Goal: Task Accomplishment & Management: Manage account settings

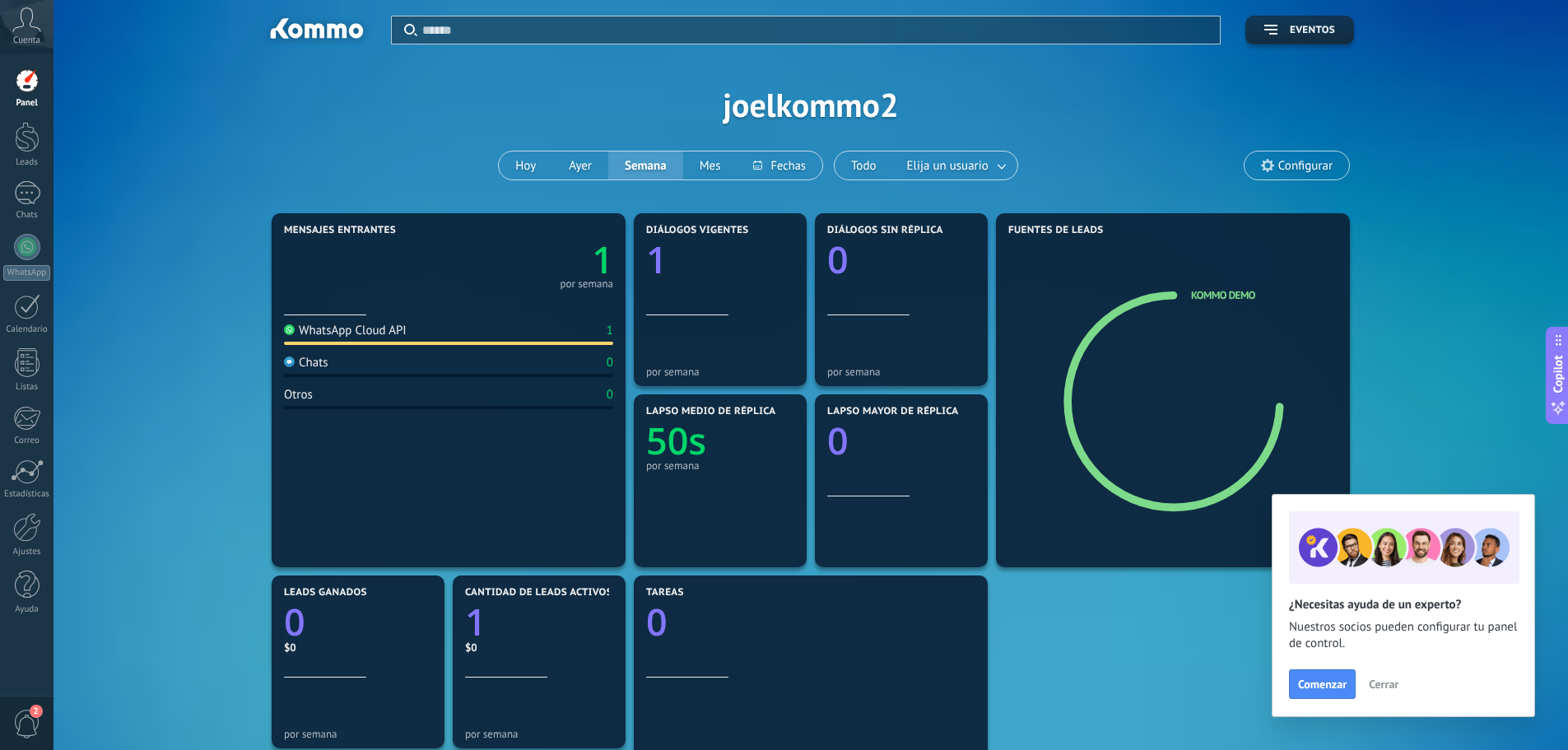
click at [1387, 686] on span "Cerrar" at bounding box center [1383, 684] width 30 height 12
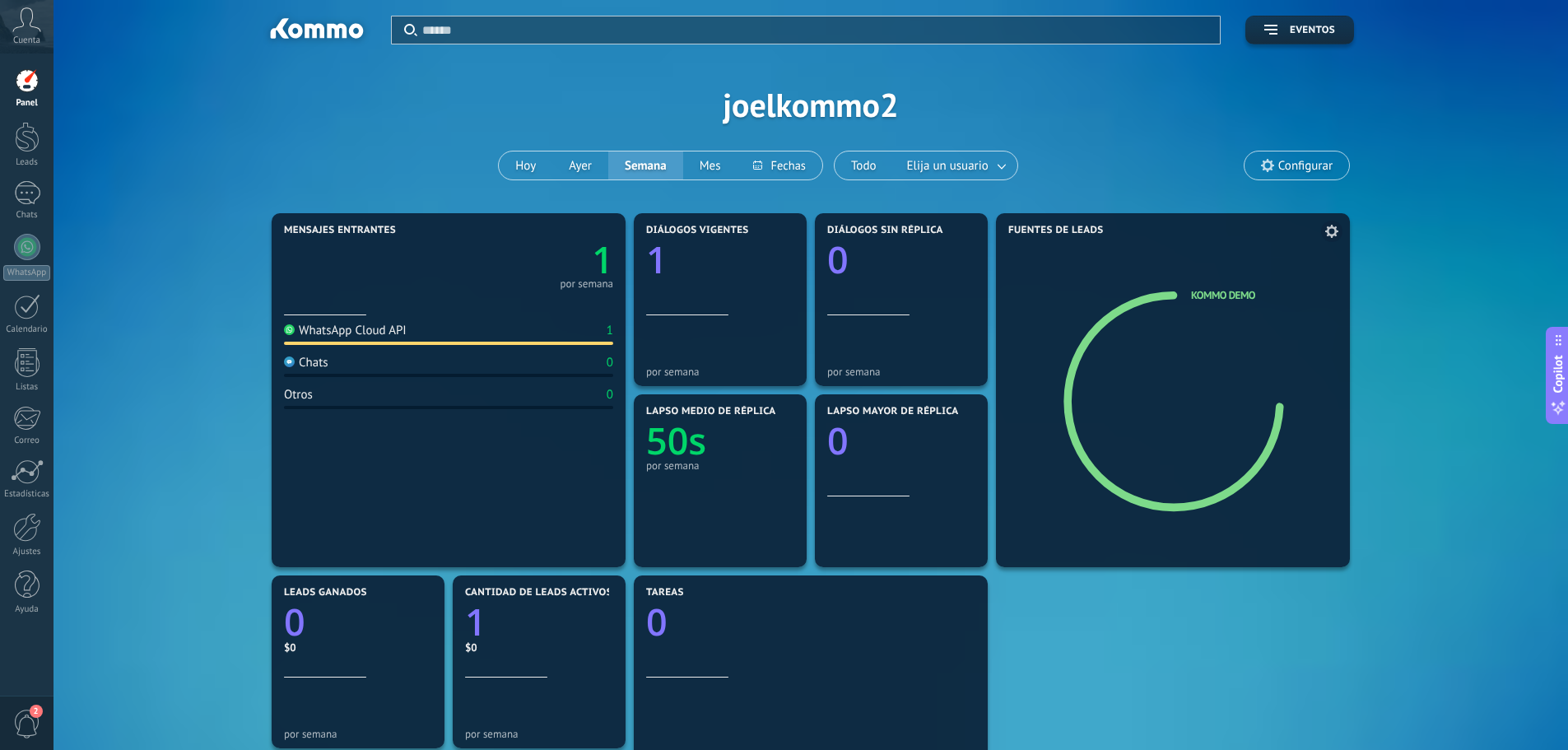
click at [1184, 299] on icon at bounding box center [1173, 403] width 222 height 222
click at [1331, 238] on icon at bounding box center [1332, 232] width 14 height 14
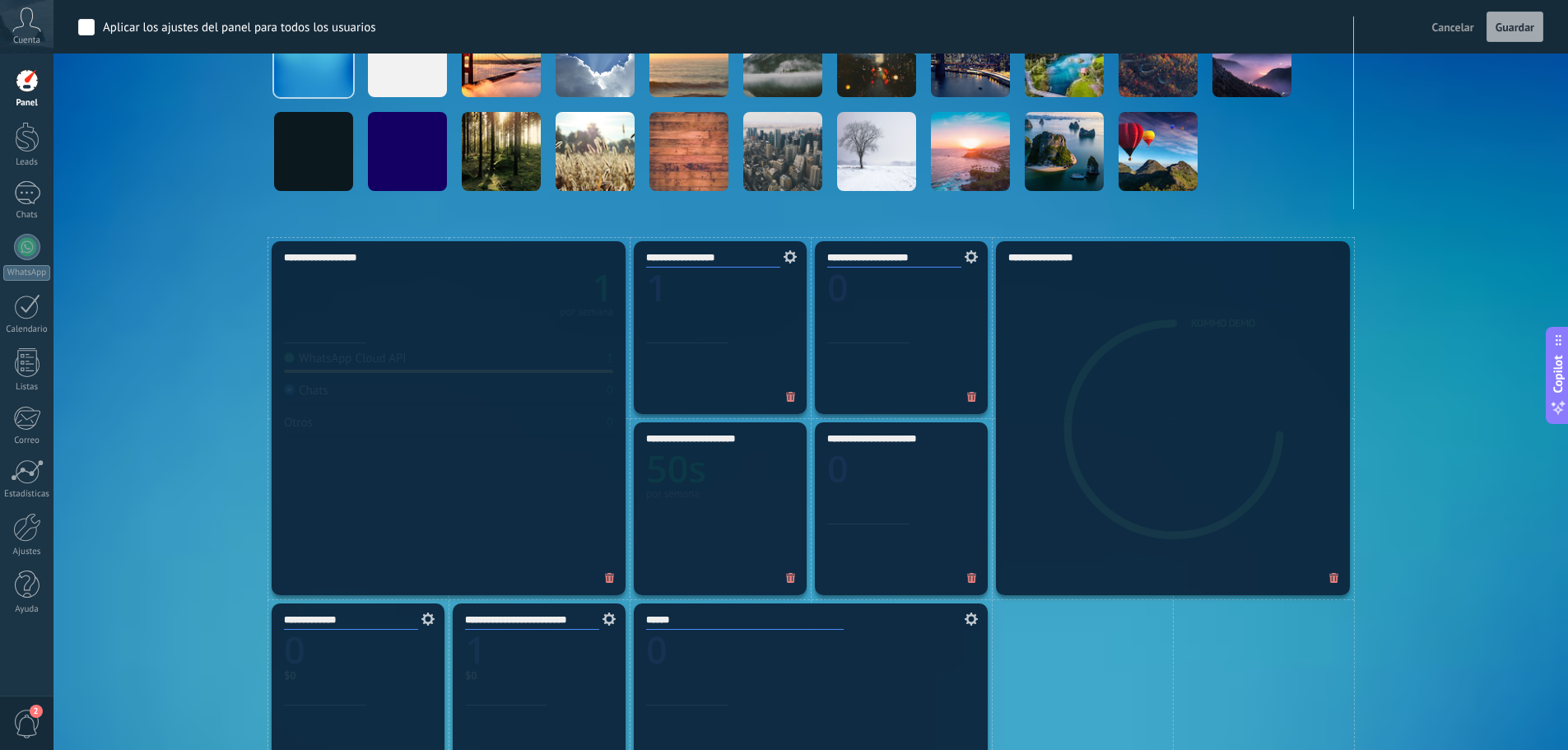
scroll to position [330, 0]
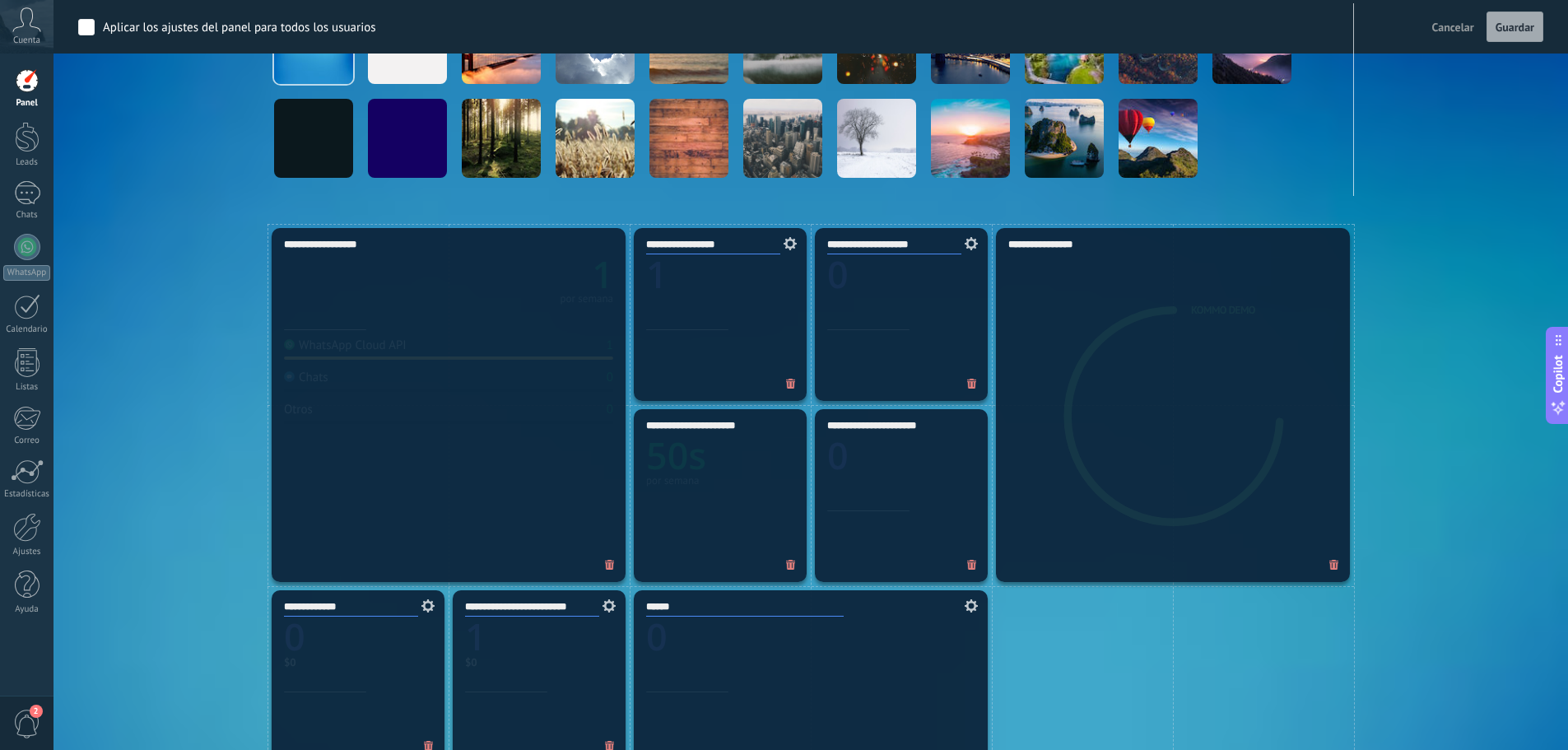
click at [1125, 305] on div "**********" at bounding box center [1173, 405] width 354 height 354
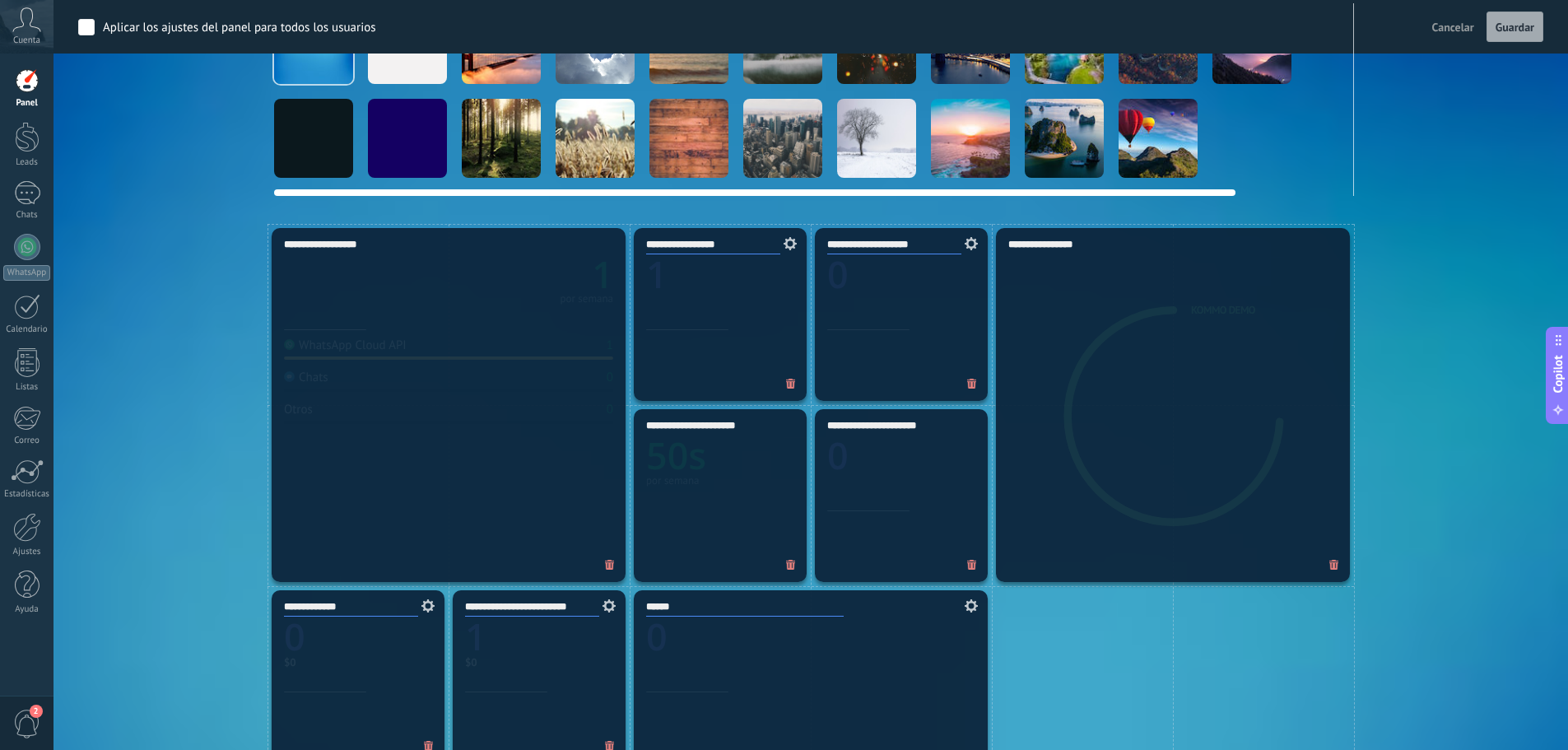
click at [503, 134] on div at bounding box center [501, 138] width 79 height 79
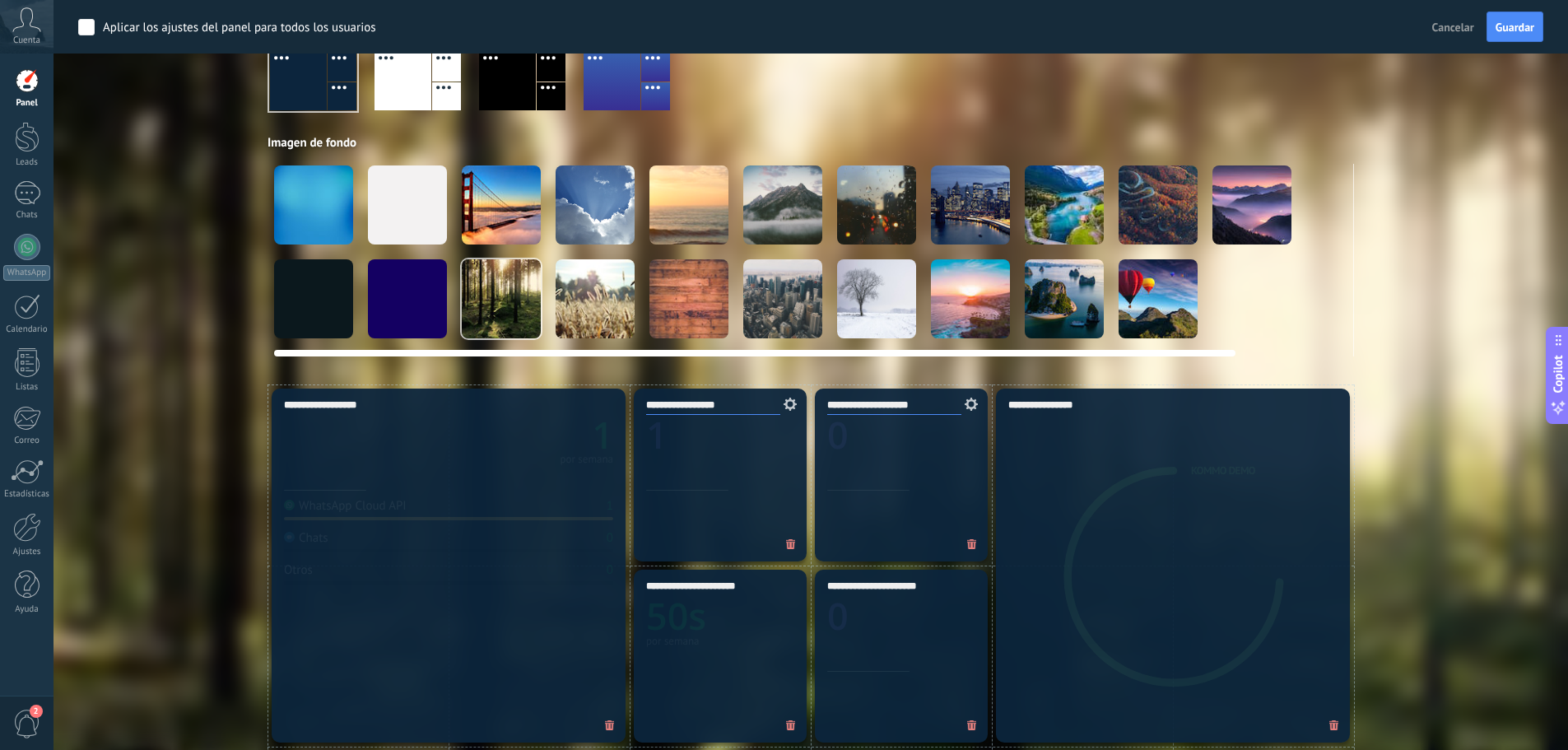
scroll to position [164, 0]
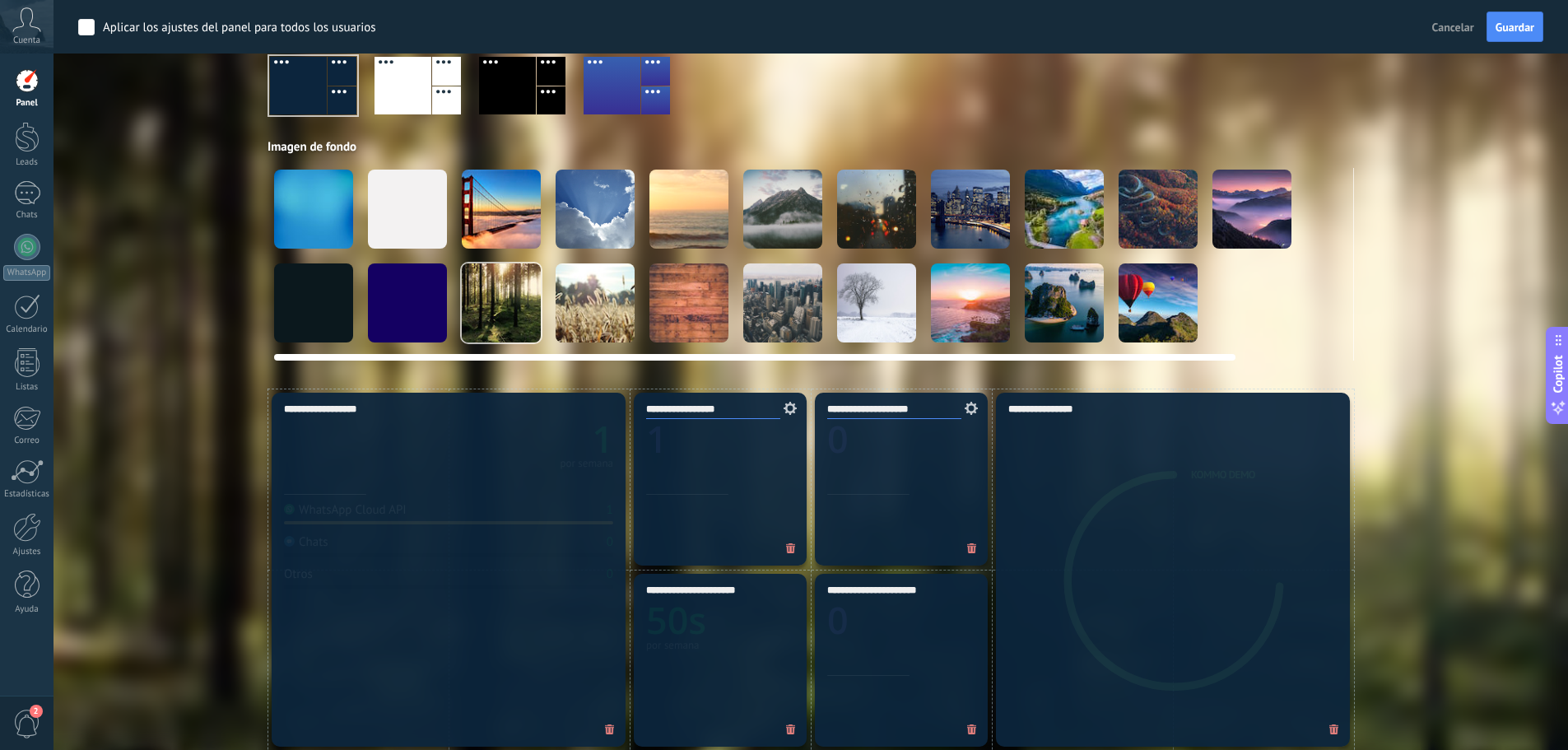
click at [310, 220] on div at bounding box center [314, 209] width 79 height 79
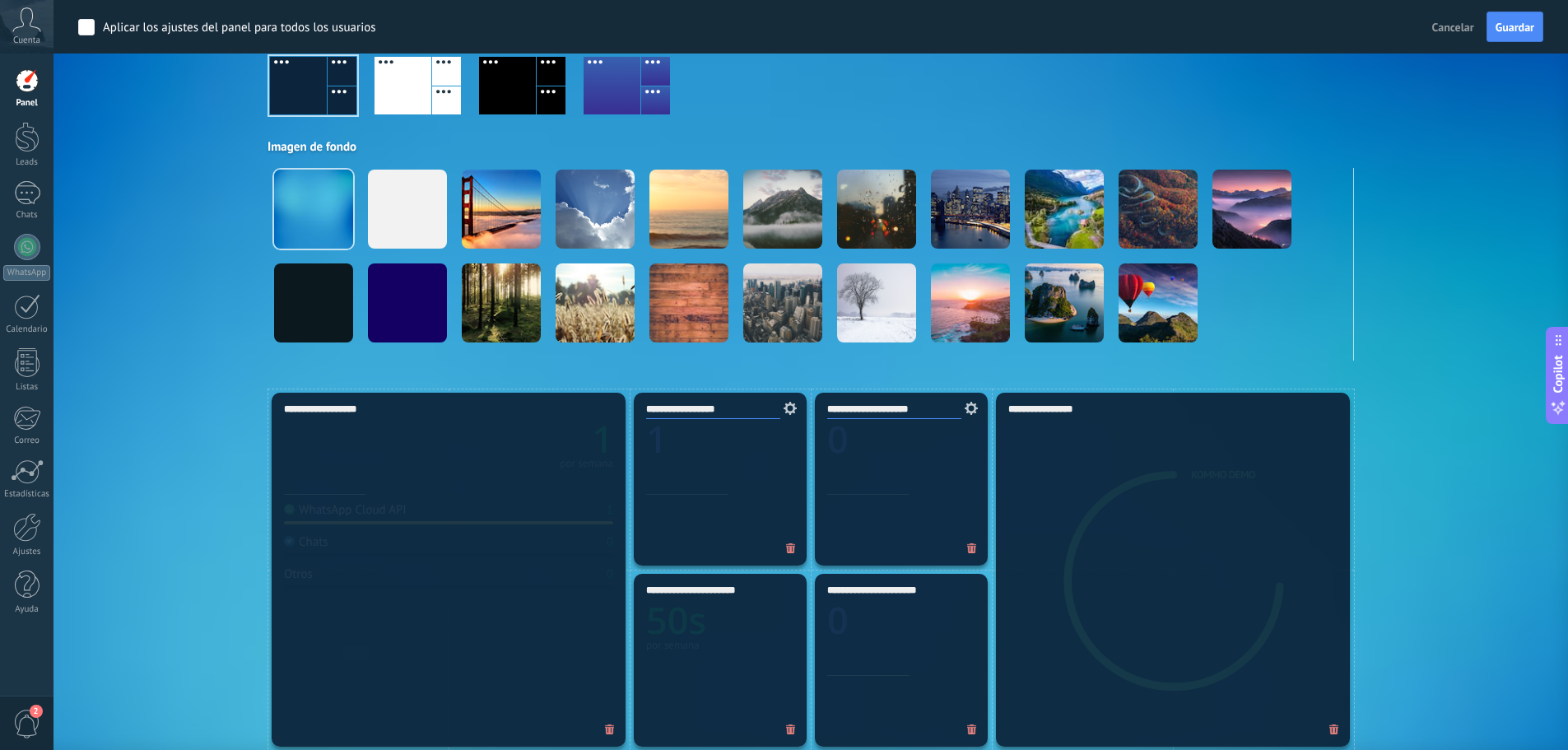
click at [1433, 31] on span "Cancelar" at bounding box center [1452, 26] width 42 height 14
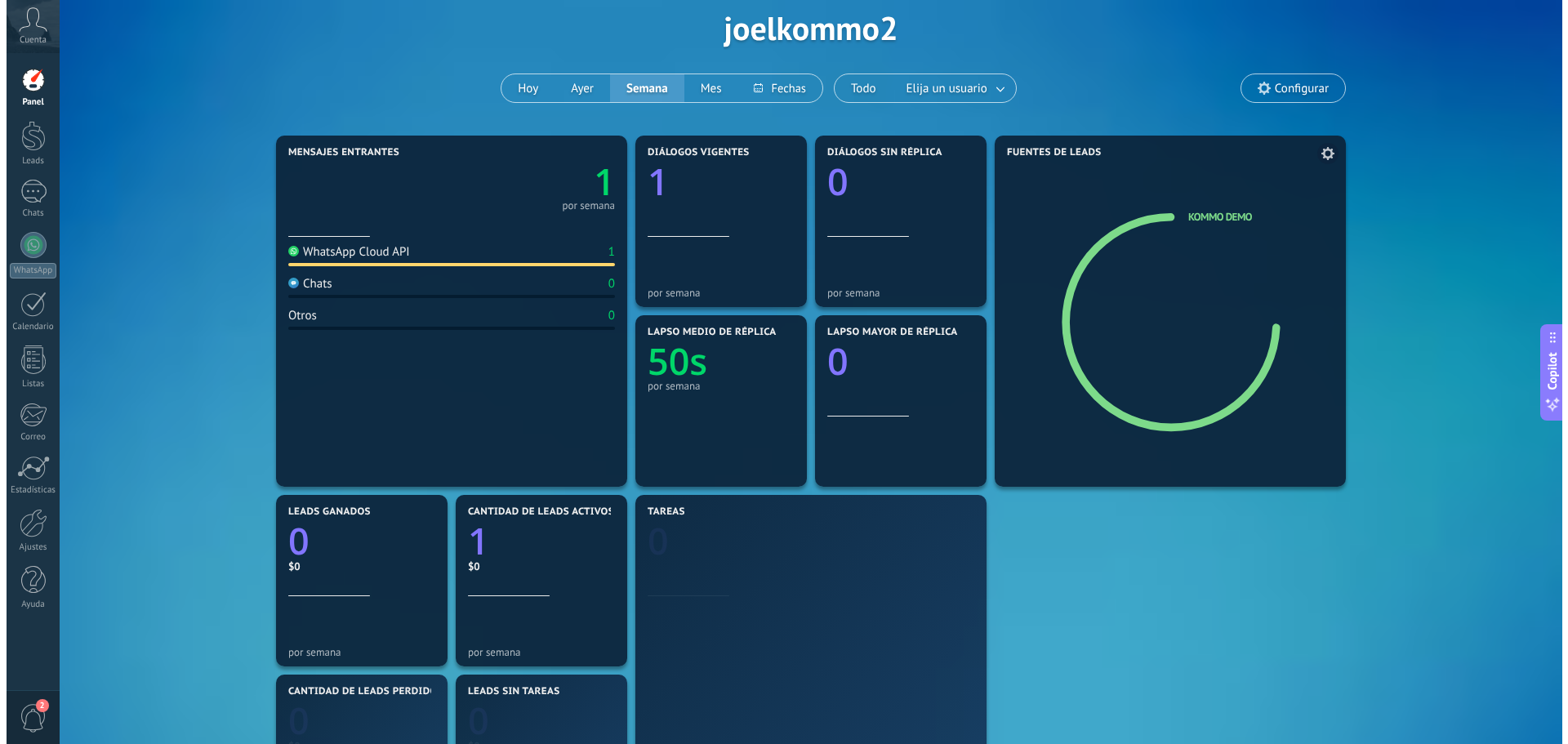
scroll to position [0, 0]
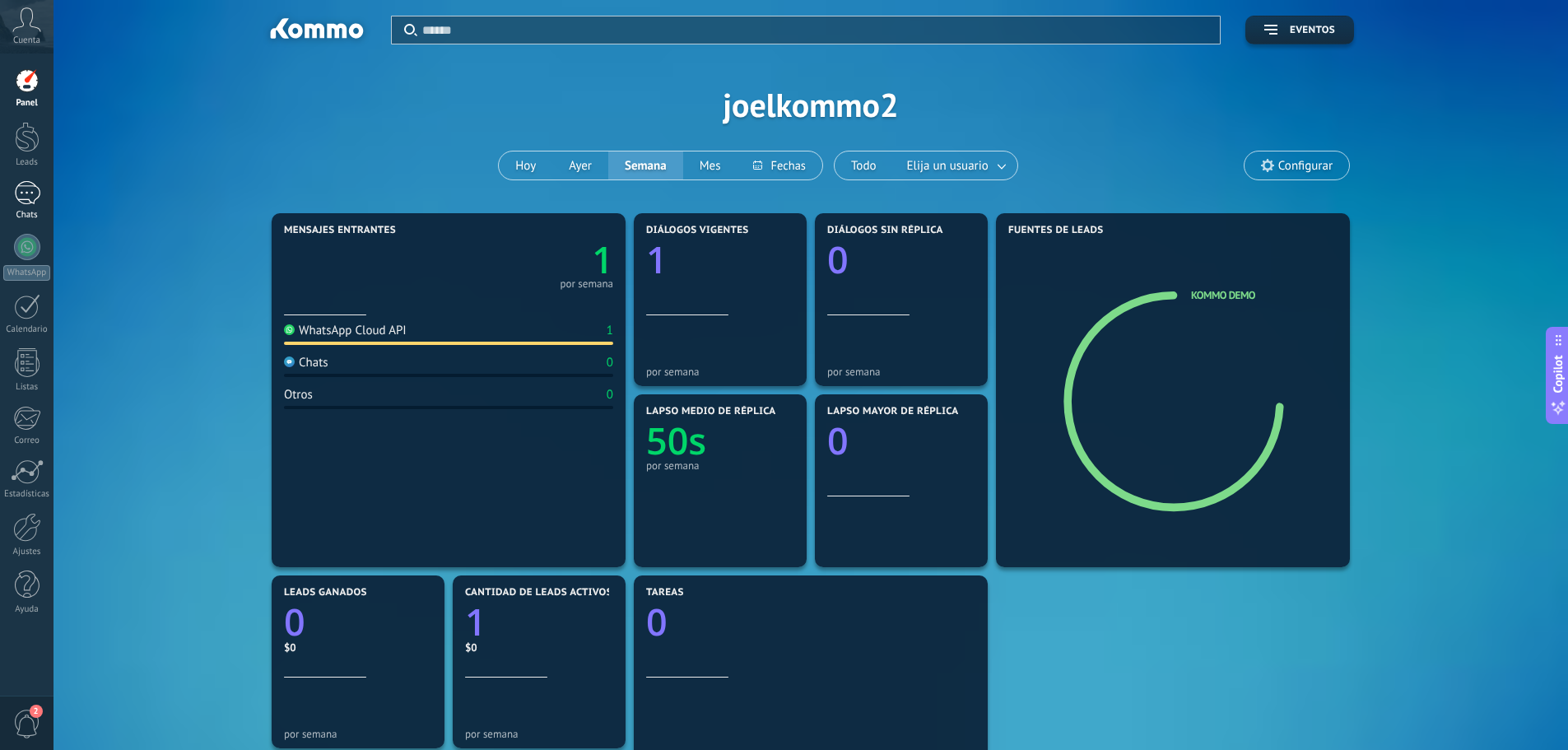
click at [29, 189] on div at bounding box center [26, 192] width 26 height 24
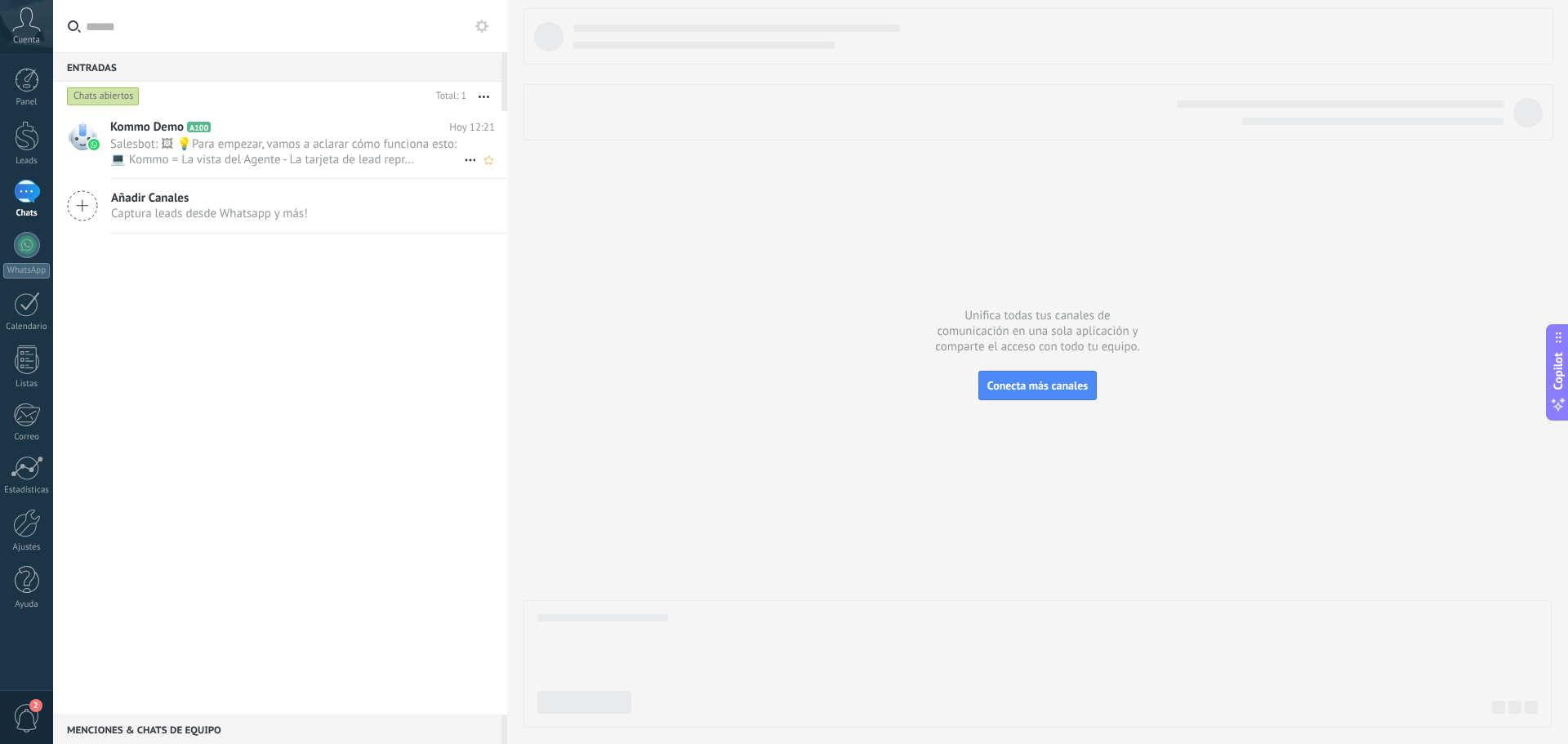
click at [265, 135] on div "Kommo Demo A100 Hoy 12:21 Salesbot: 🖼 💡Para empezar, vamos a aclarar cómo funci…" at bounding box center [309, 145] width 397 height 67
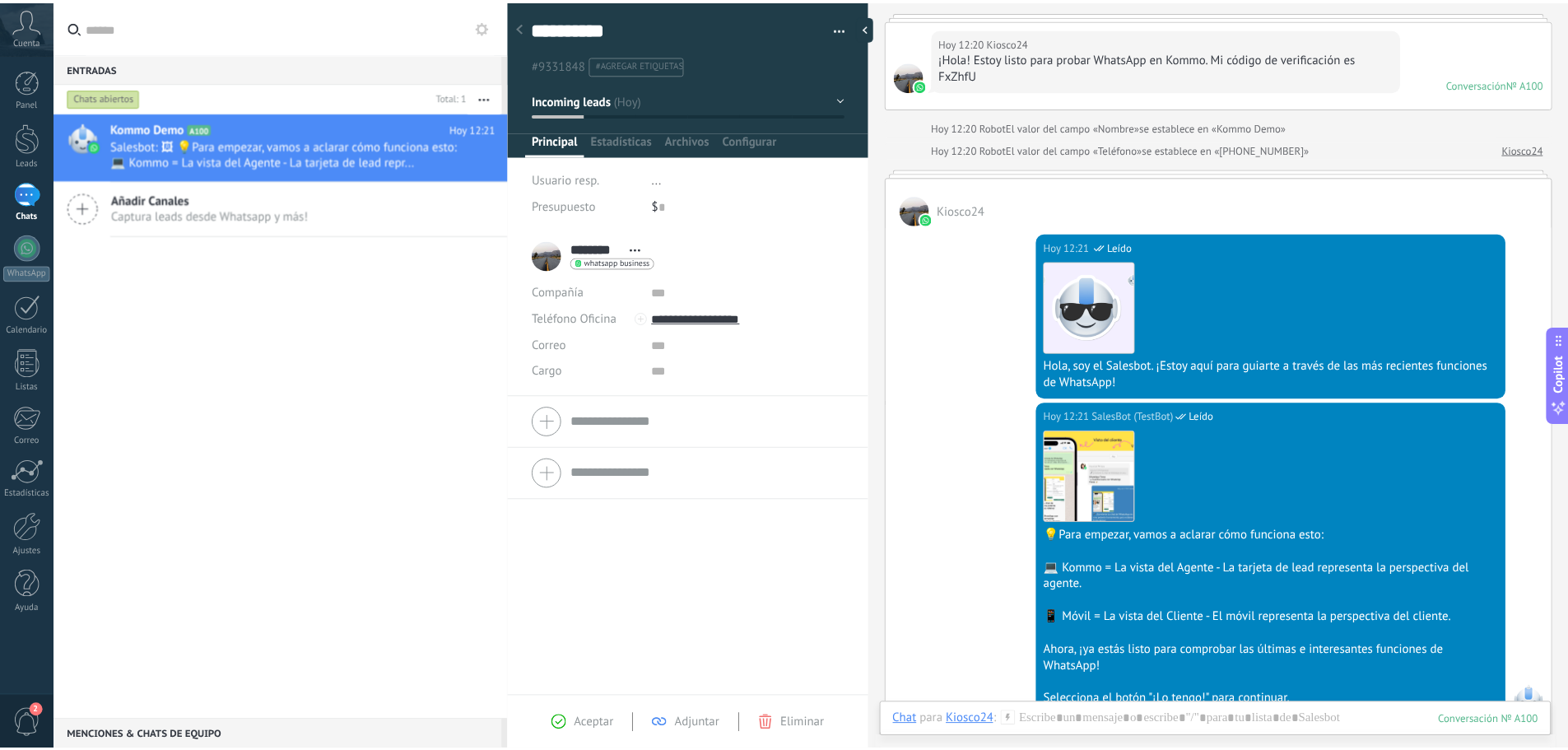
scroll to position [77, 0]
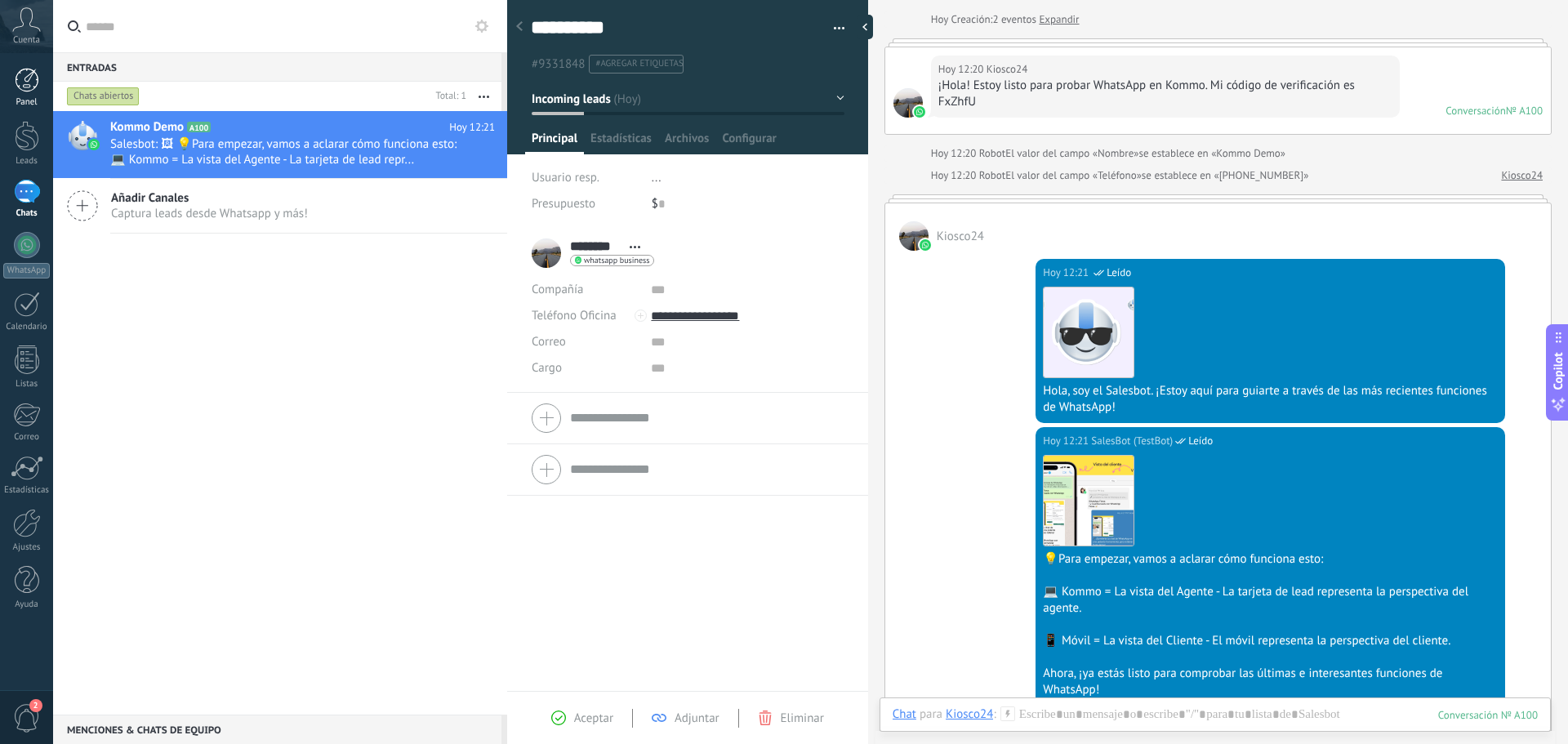
click at [18, 86] on div at bounding box center [27, 81] width 25 height 25
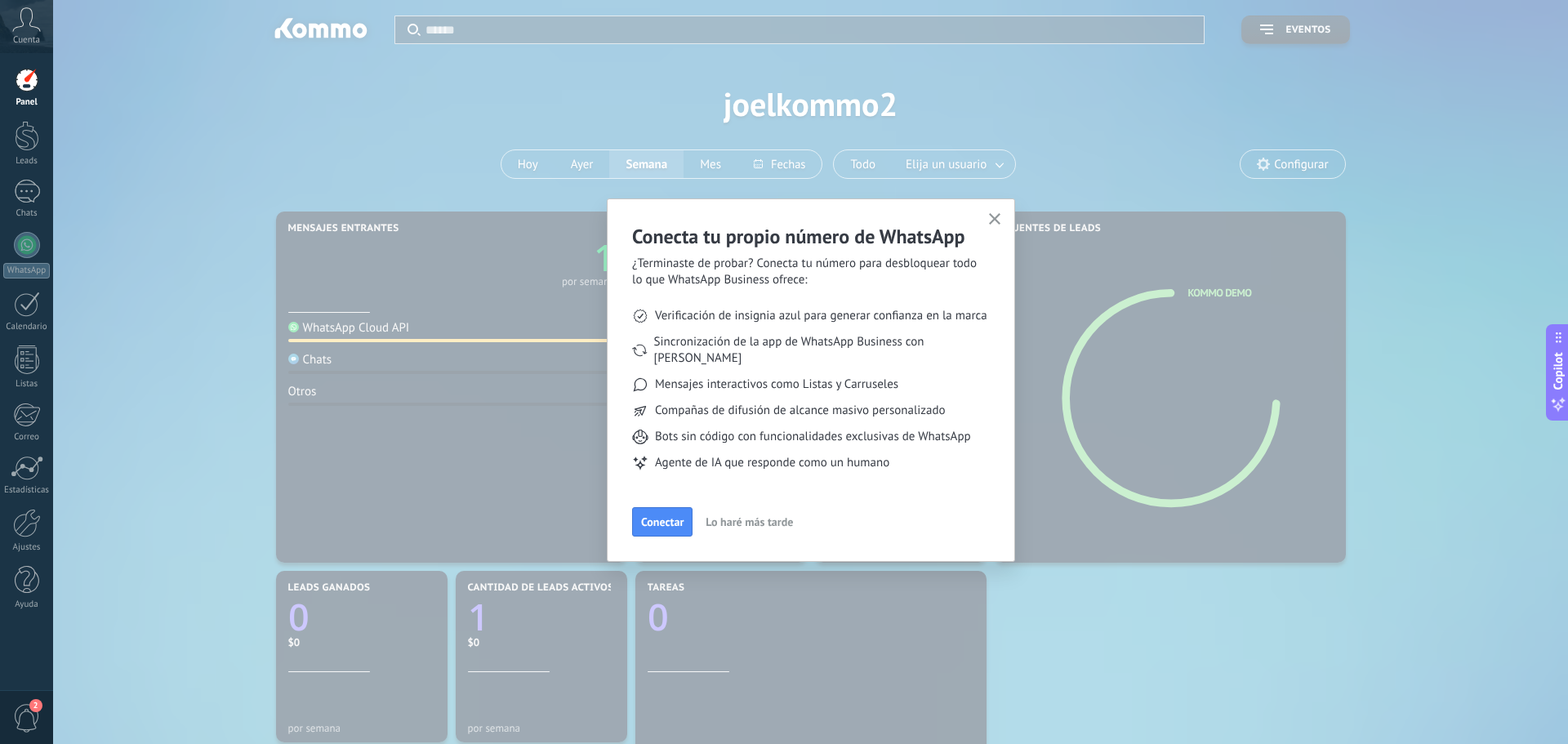
click at [756, 516] on span "Lo haré más tarde" at bounding box center [749, 522] width 87 height 12
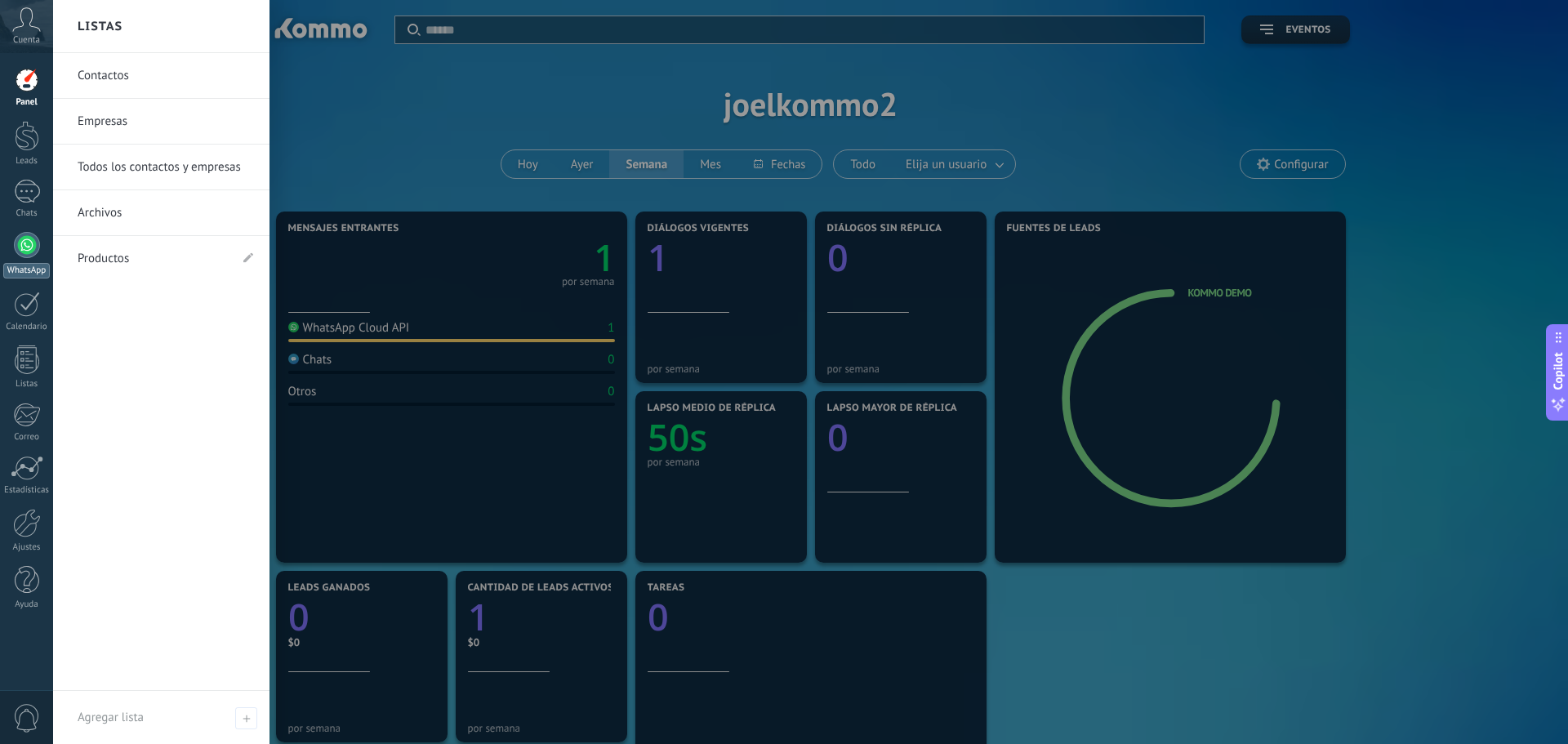
click at [13, 256] on link "WhatsApp" at bounding box center [26, 255] width 53 height 47
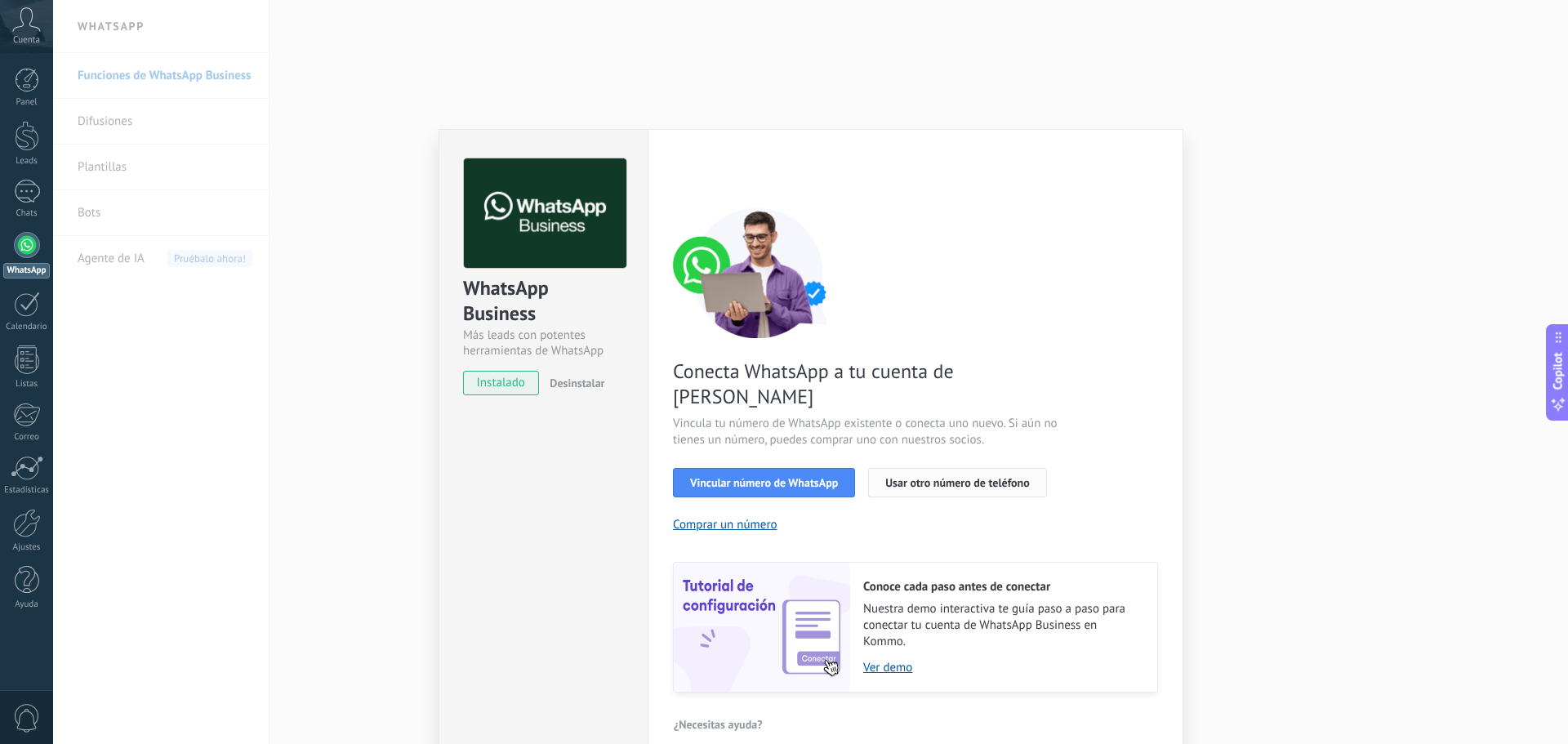
click at [910, 477] on span "Usar otro número de teléfono" at bounding box center [957, 482] width 144 height 12
click at [770, 477] on span "Vincular número de WhatsApp" at bounding box center [764, 482] width 148 height 12
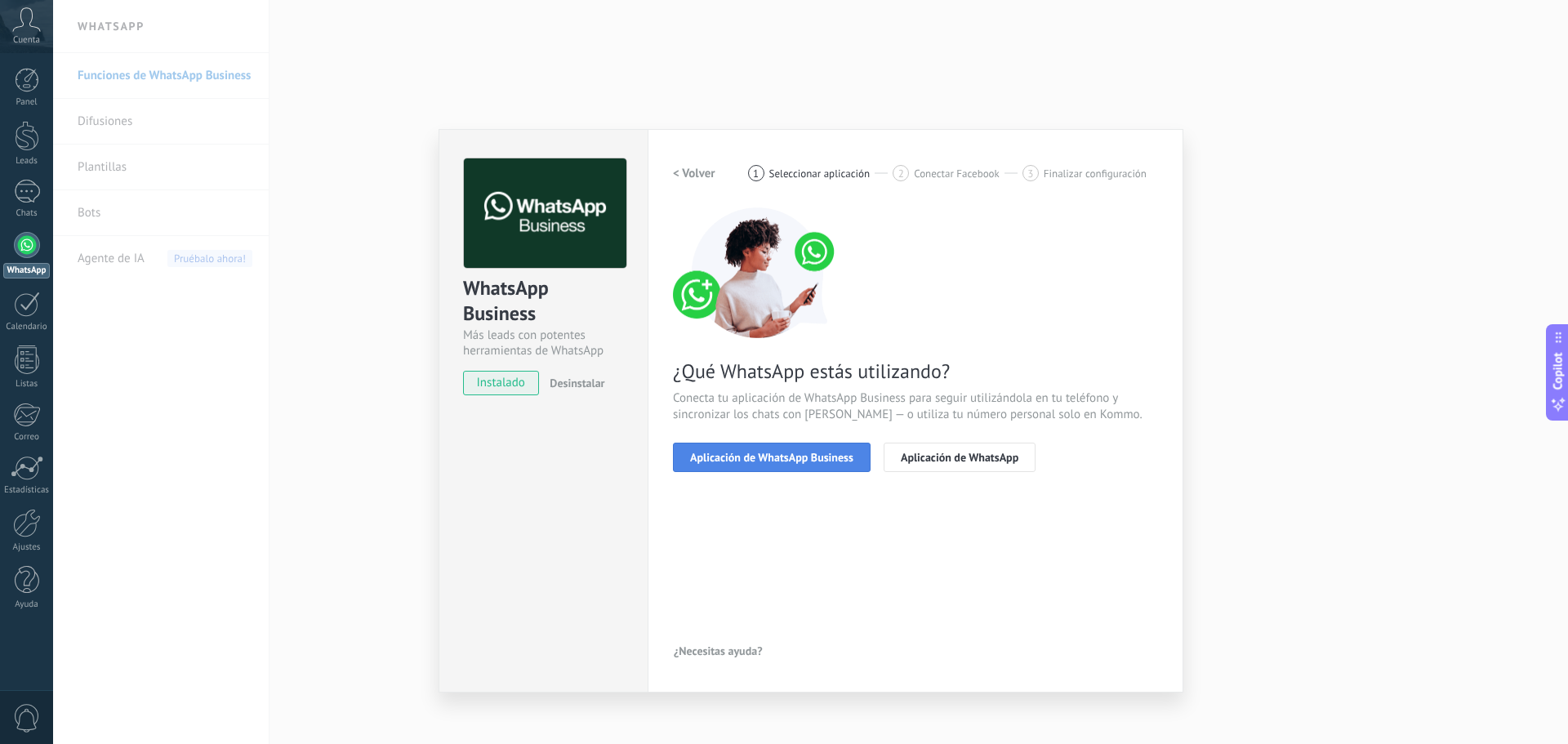
click at [757, 467] on button "Aplicación de WhatsApp Business" at bounding box center [772, 457] width 197 height 30
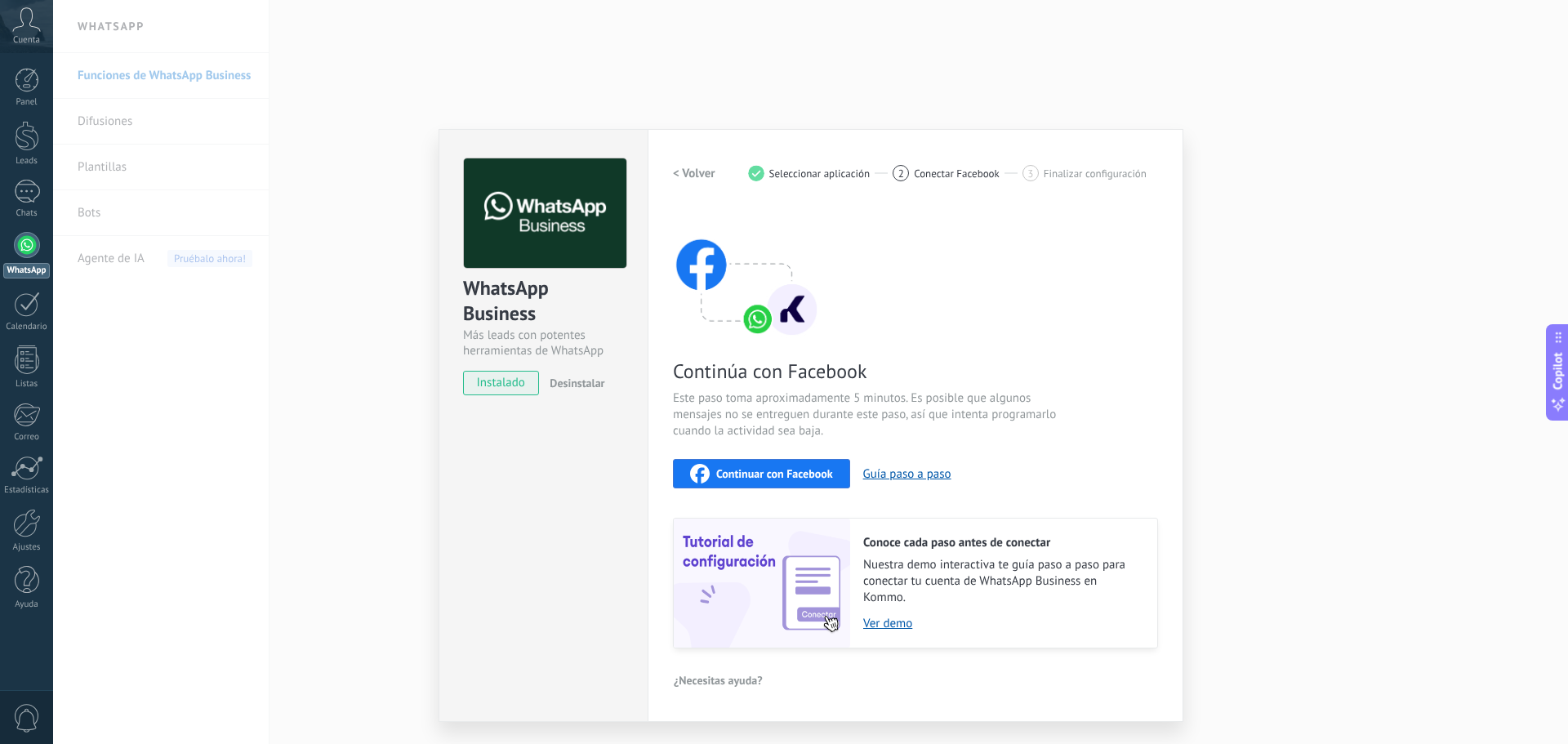
click at [762, 477] on span "Continuar con Facebook" at bounding box center [774, 474] width 117 height 12
click at [1288, 251] on div "WhatsApp Business Más leads con potentes herramientas de WhatsApp instalado Des…" at bounding box center [810, 372] width 1514 height 744
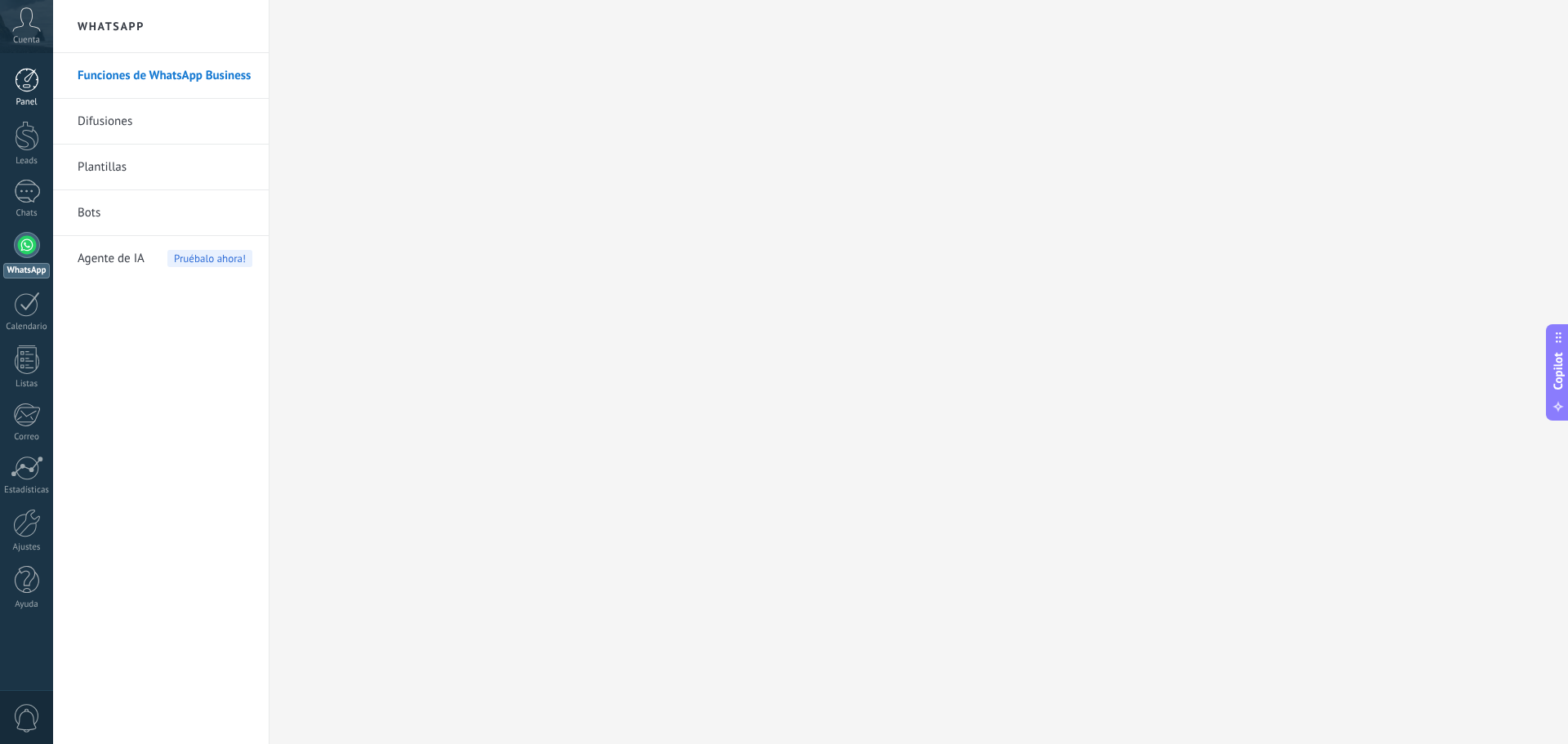
click at [16, 86] on div at bounding box center [27, 81] width 25 height 25
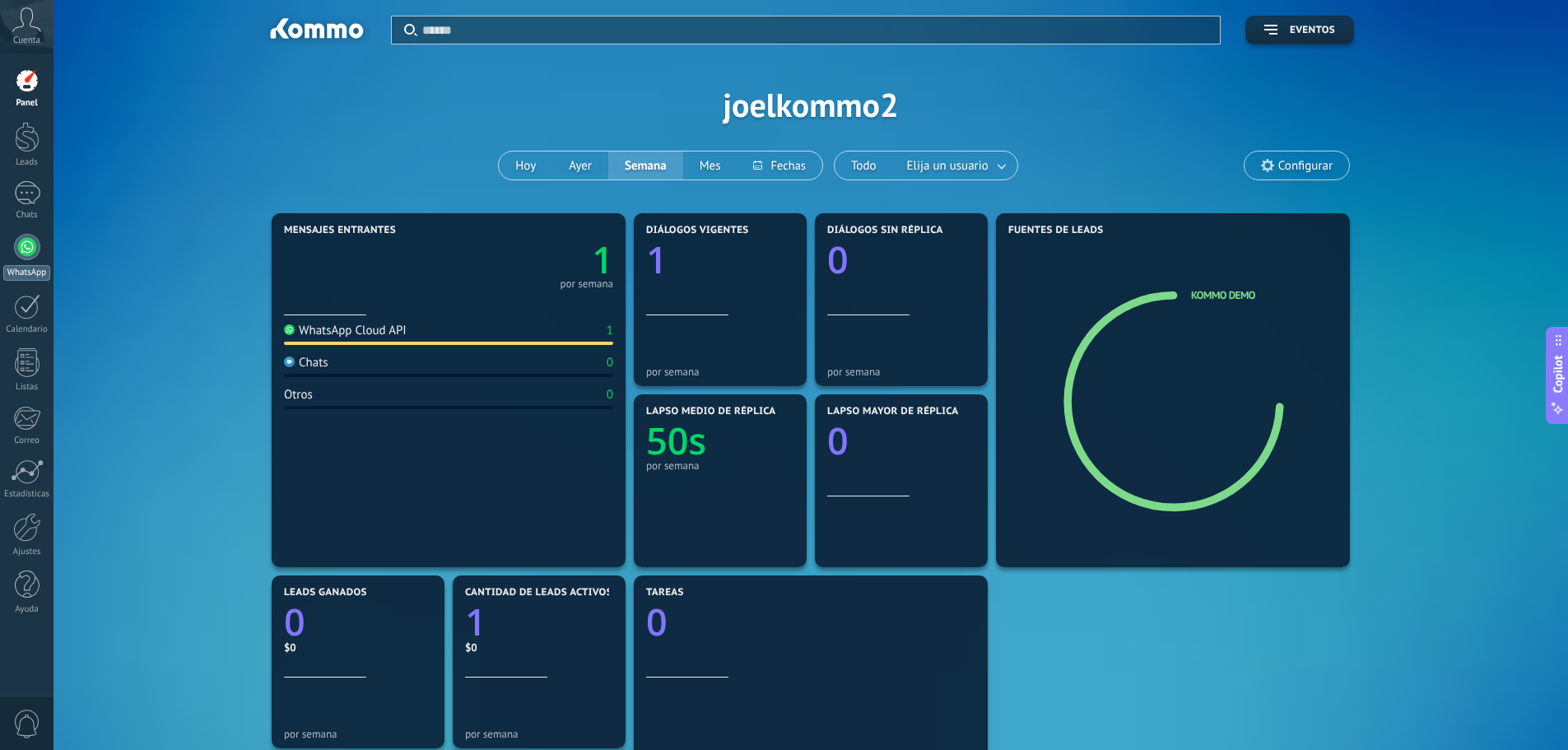
click at [26, 249] on div at bounding box center [26, 246] width 26 height 26
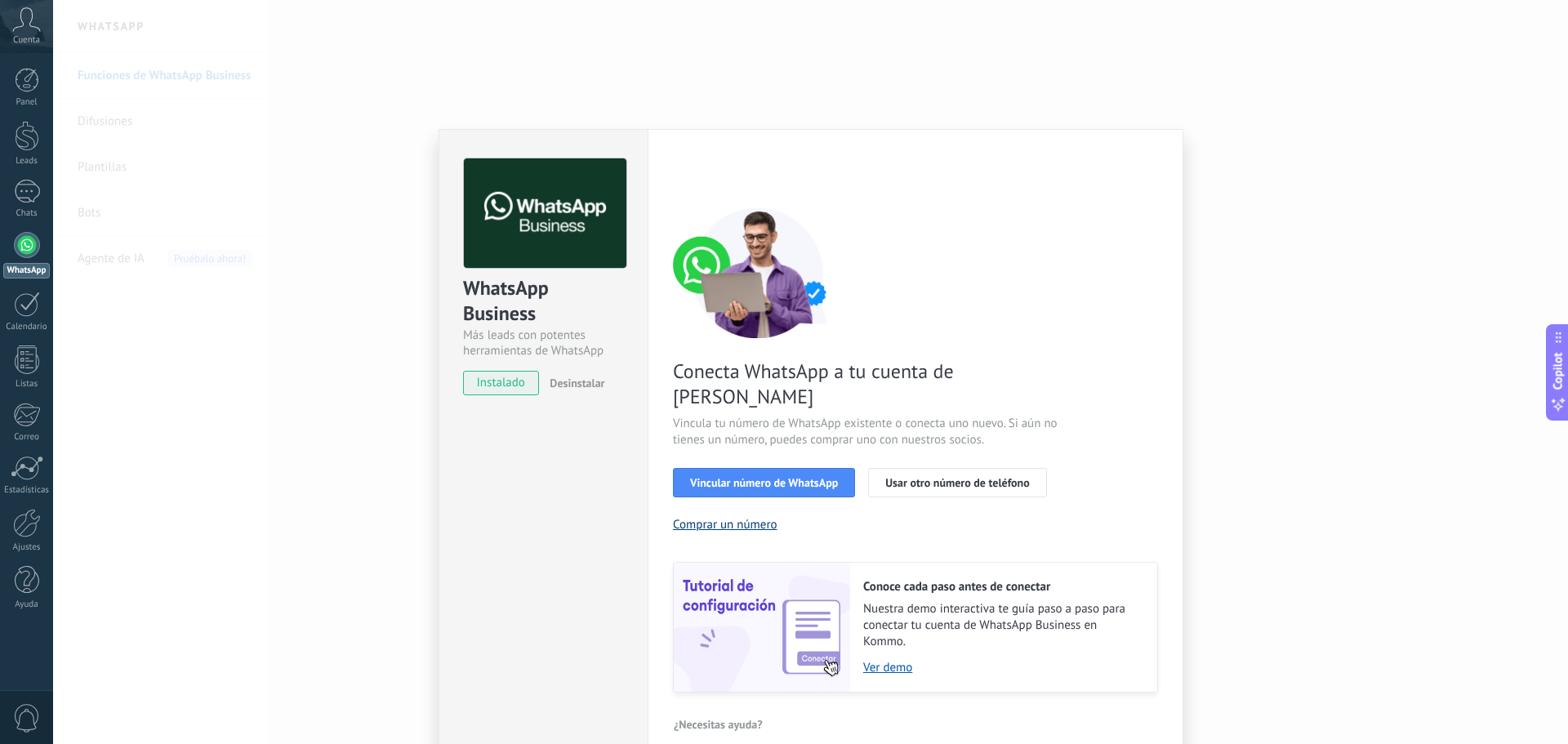
click at [760, 517] on button "Comprar un número" at bounding box center [725, 524] width 104 height 15
click at [796, 477] on span "Vincular número de WhatsApp" at bounding box center [764, 482] width 148 height 12
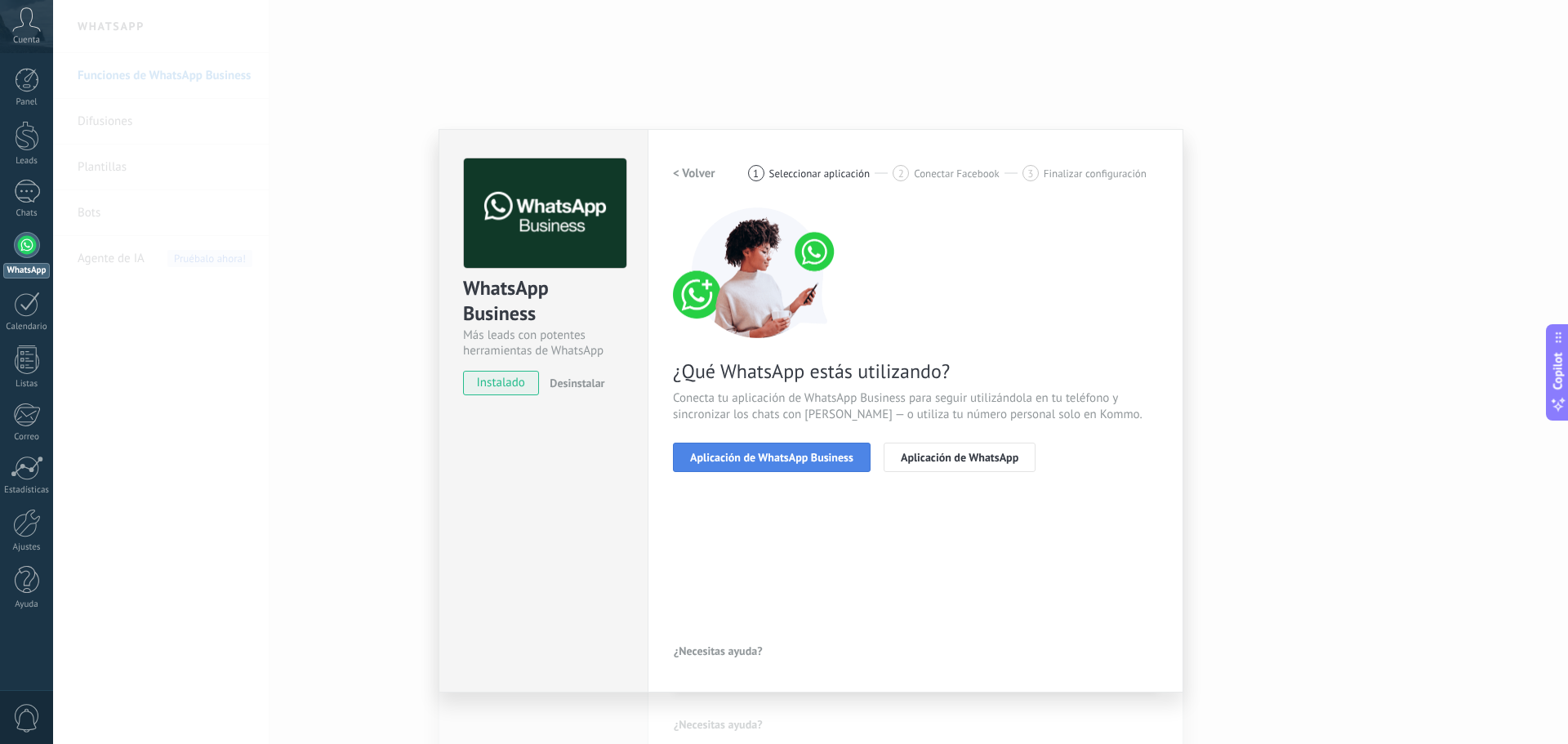
click at [803, 455] on span "Aplicación de WhatsApp Business" at bounding box center [772, 457] width 163 height 12
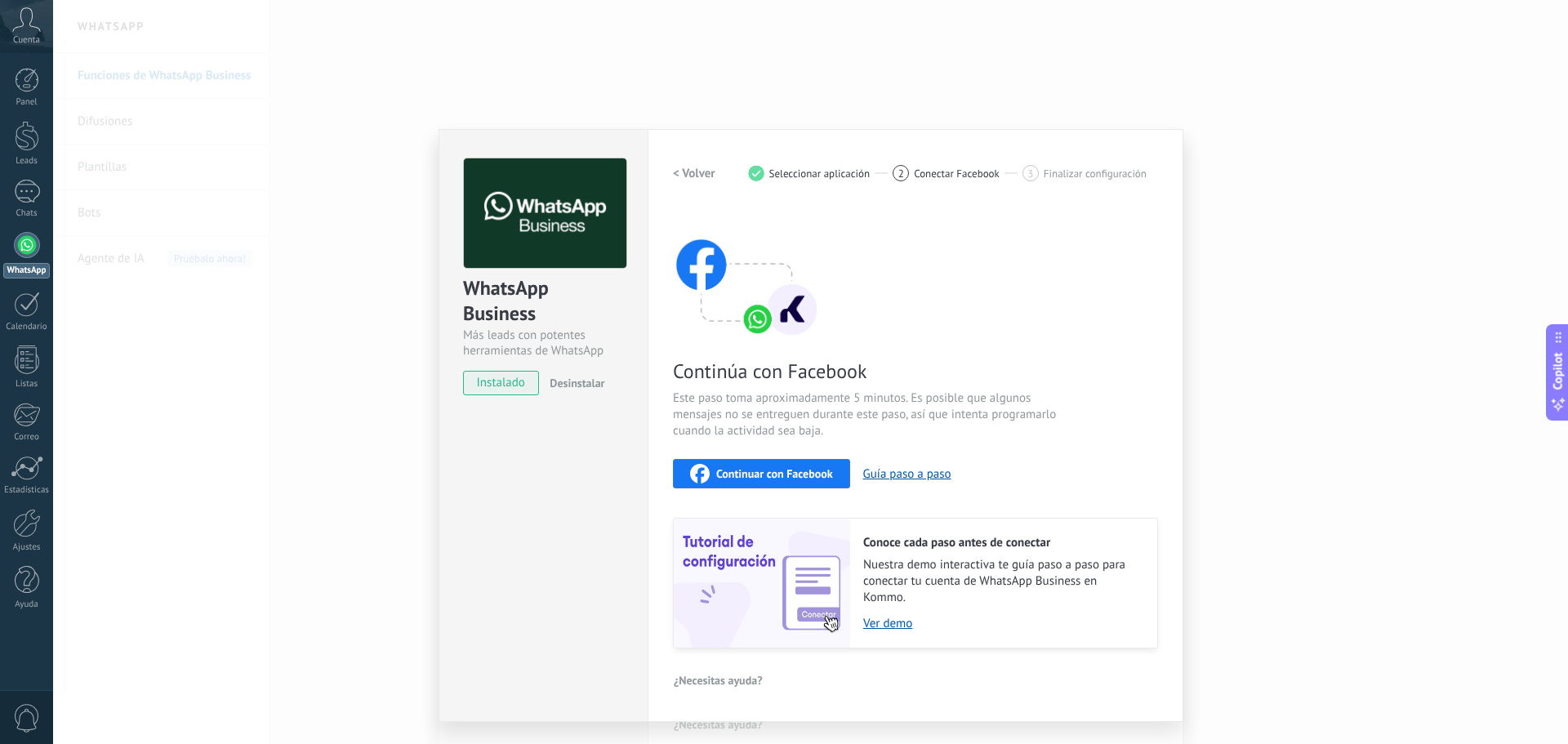
click at [804, 477] on span "Continuar con Facebook" at bounding box center [774, 474] width 117 height 12
click at [1262, 323] on div "WhatsApp Business Más leads con potentes herramientas de WhatsApp instalado Des…" at bounding box center [810, 372] width 1514 height 744
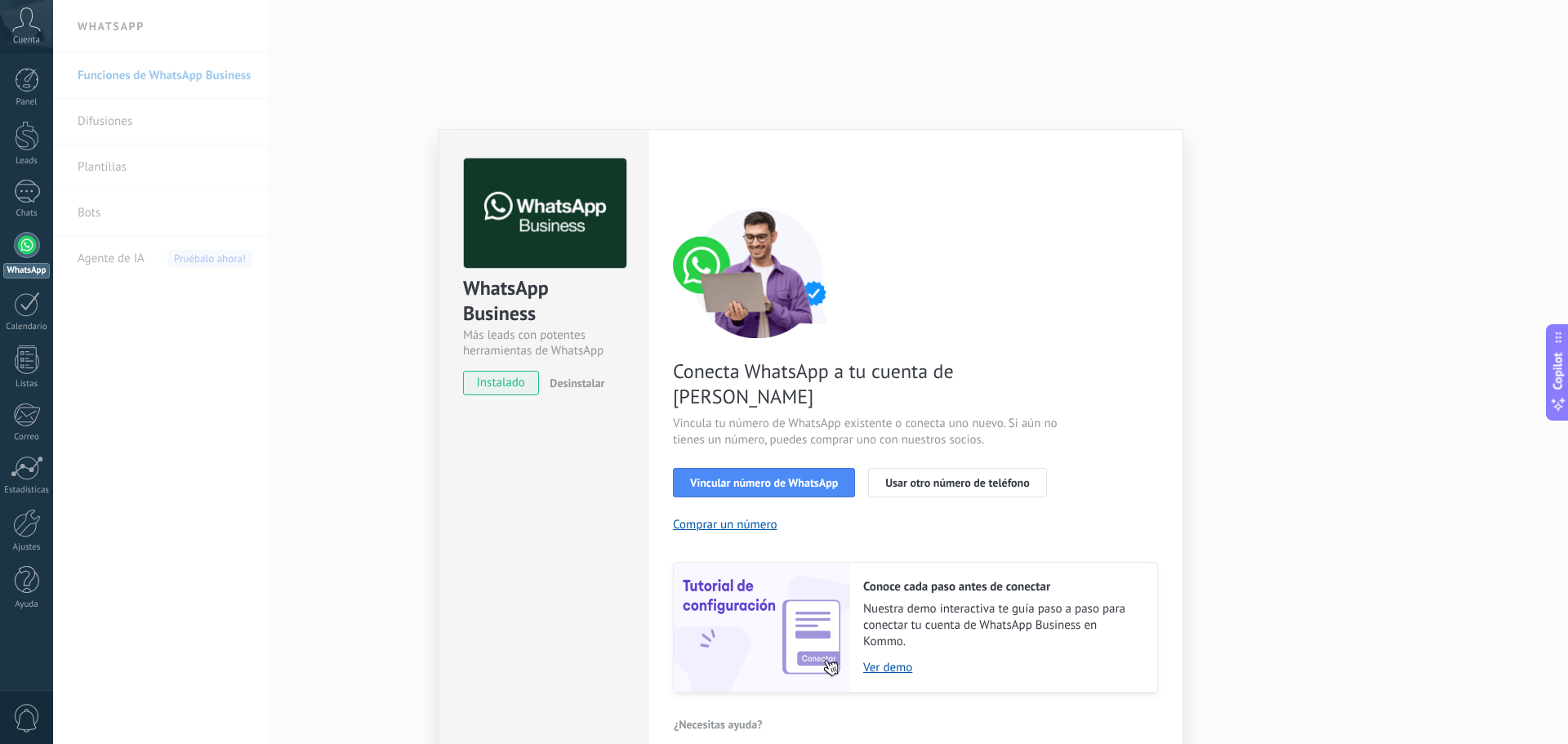
click at [1210, 462] on div "WhatsApp Business Más leads con potentes herramientas de WhatsApp instalado Des…" at bounding box center [810, 372] width 1514 height 744
click at [713, 477] on span "Vincular número de WhatsApp" at bounding box center [764, 482] width 148 height 12
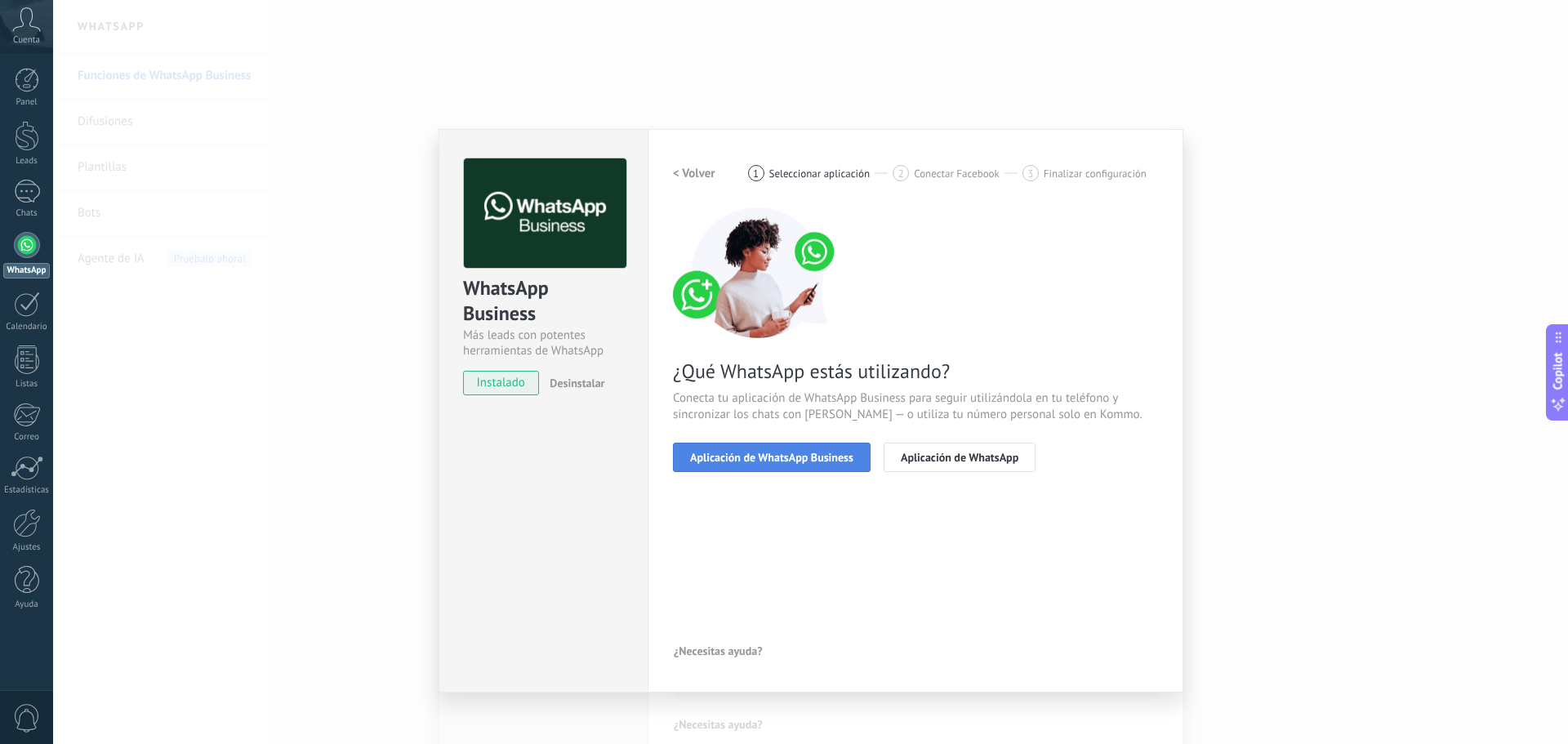
click at [794, 463] on span "Aplicación de WhatsApp Business" at bounding box center [772, 457] width 163 height 12
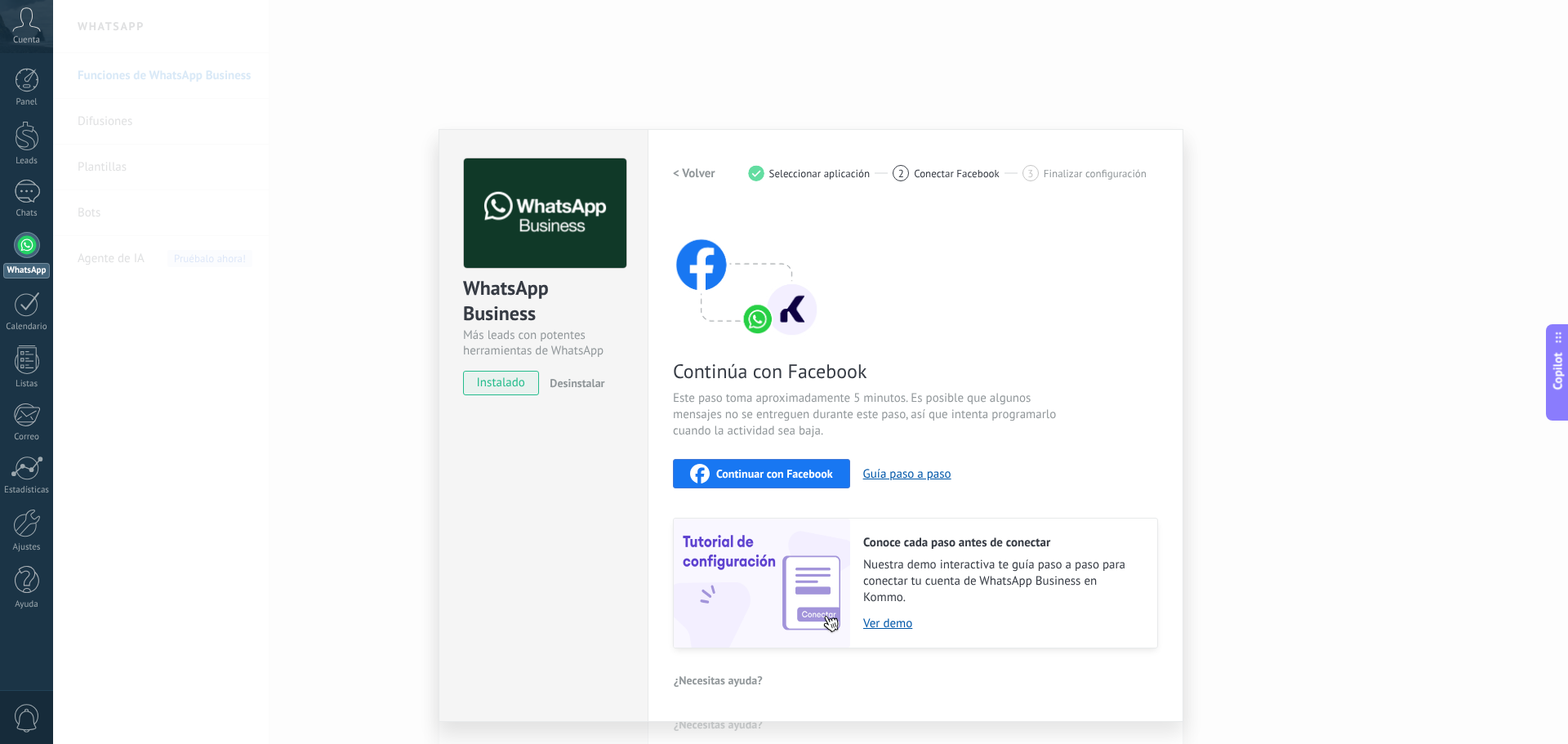
click at [780, 476] on span "Continuar con Facebook" at bounding box center [774, 474] width 117 height 12
click at [932, 170] on span "Conectar Facebook" at bounding box center [956, 174] width 85 height 12
click at [366, 433] on div "WhatsApp Business Más leads con potentes herramientas de WhatsApp instalado Des…" at bounding box center [810, 372] width 1514 height 744
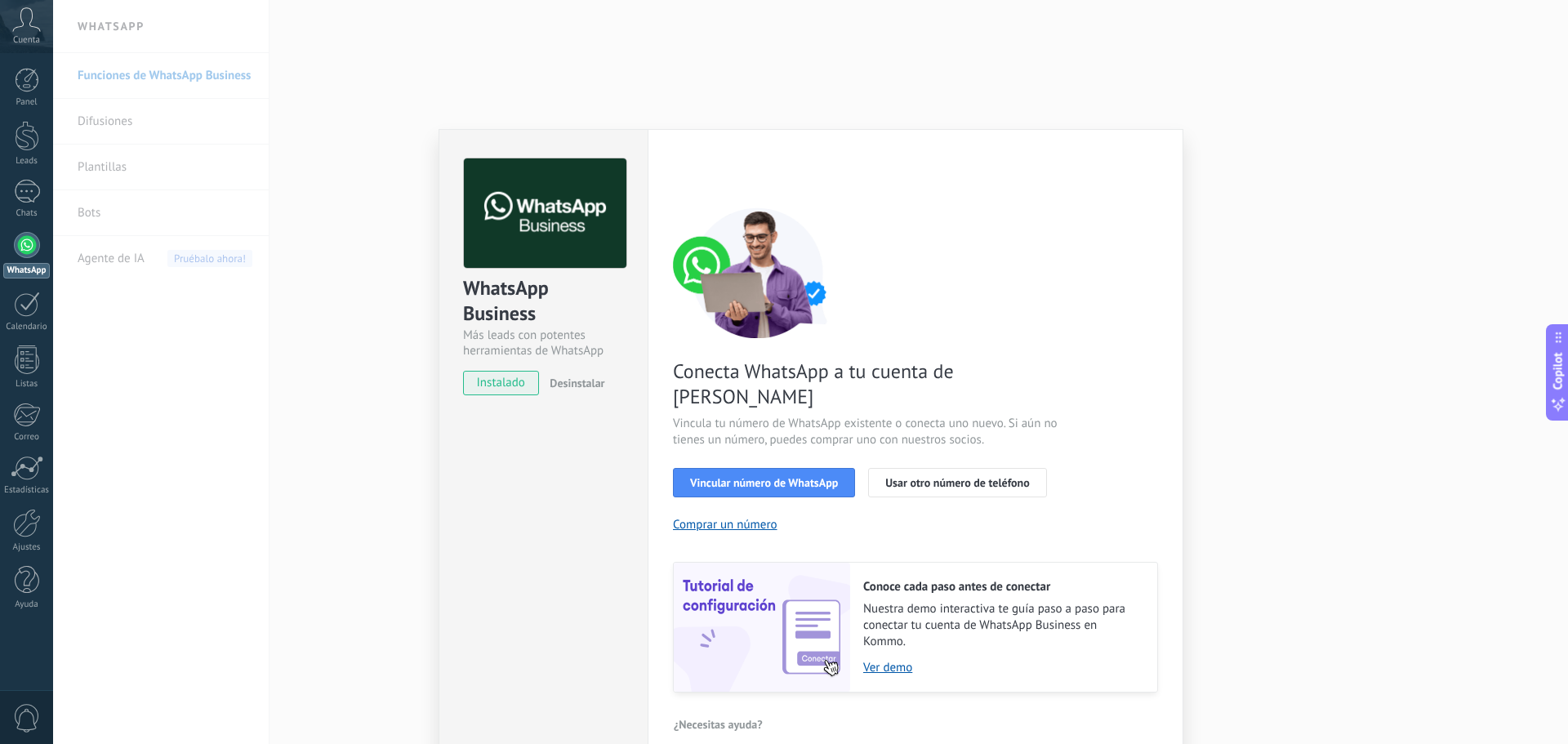
click at [391, 437] on div "WhatsApp Business Más leads con potentes herramientas de WhatsApp instalado Des…" at bounding box center [810, 372] width 1514 height 744
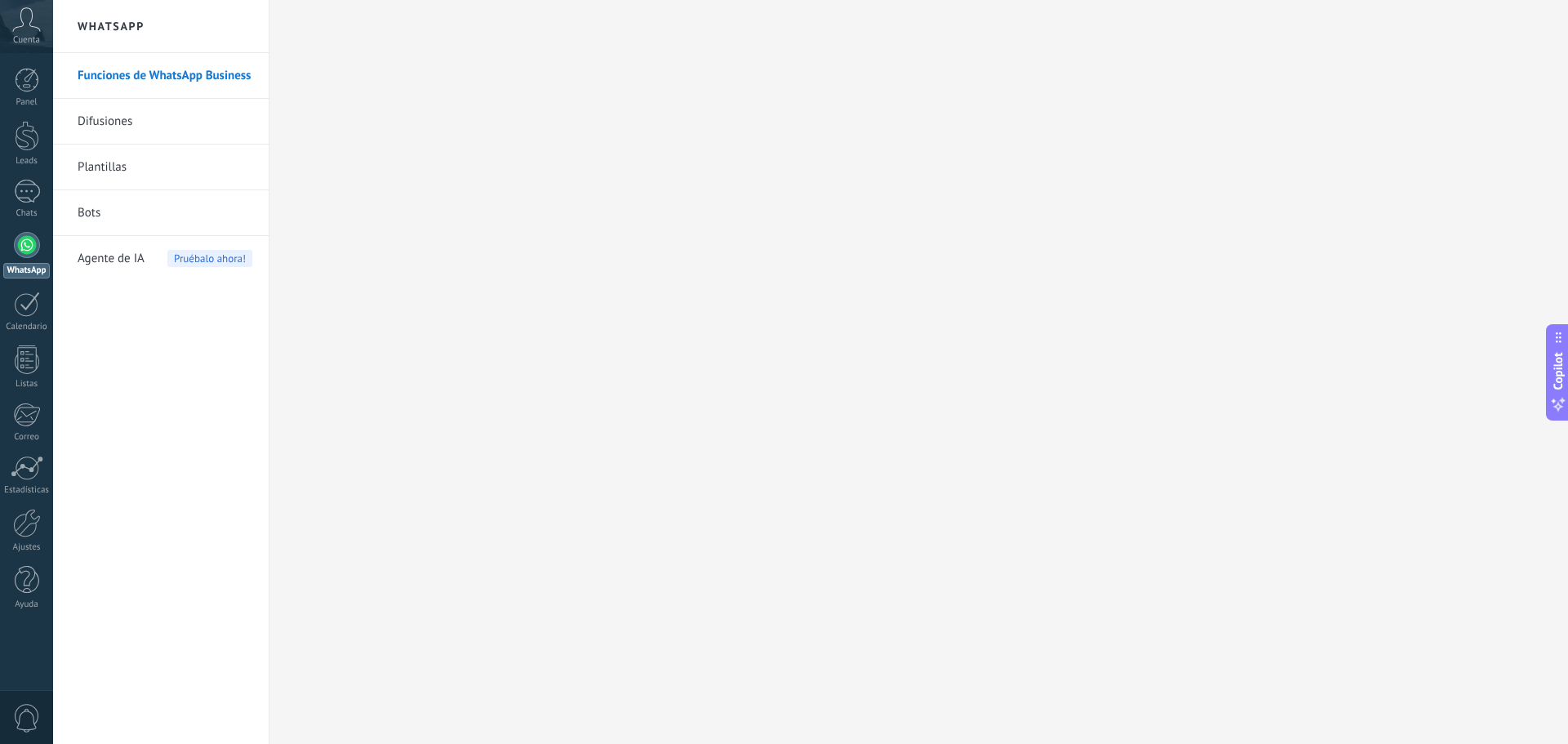
click at [157, 121] on link "Difusiones" at bounding box center [165, 122] width 174 height 46
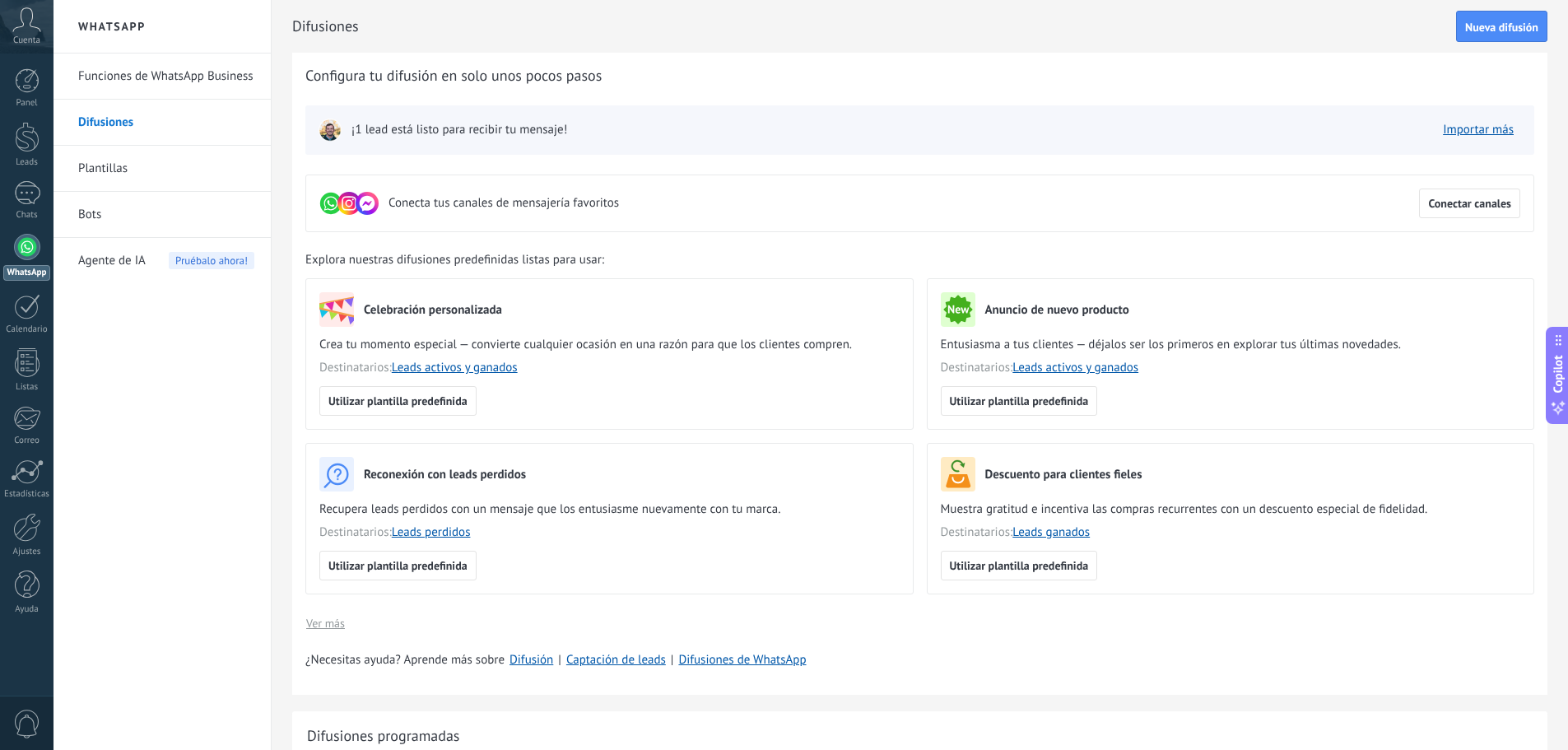
click at [104, 31] on h2 "WhatsApp" at bounding box center [162, 26] width 176 height 53
click at [114, 32] on h2 "WhatsApp" at bounding box center [162, 26] width 176 height 53
click at [141, 70] on link "Funciones de WhatsApp Business" at bounding box center [166, 76] width 176 height 46
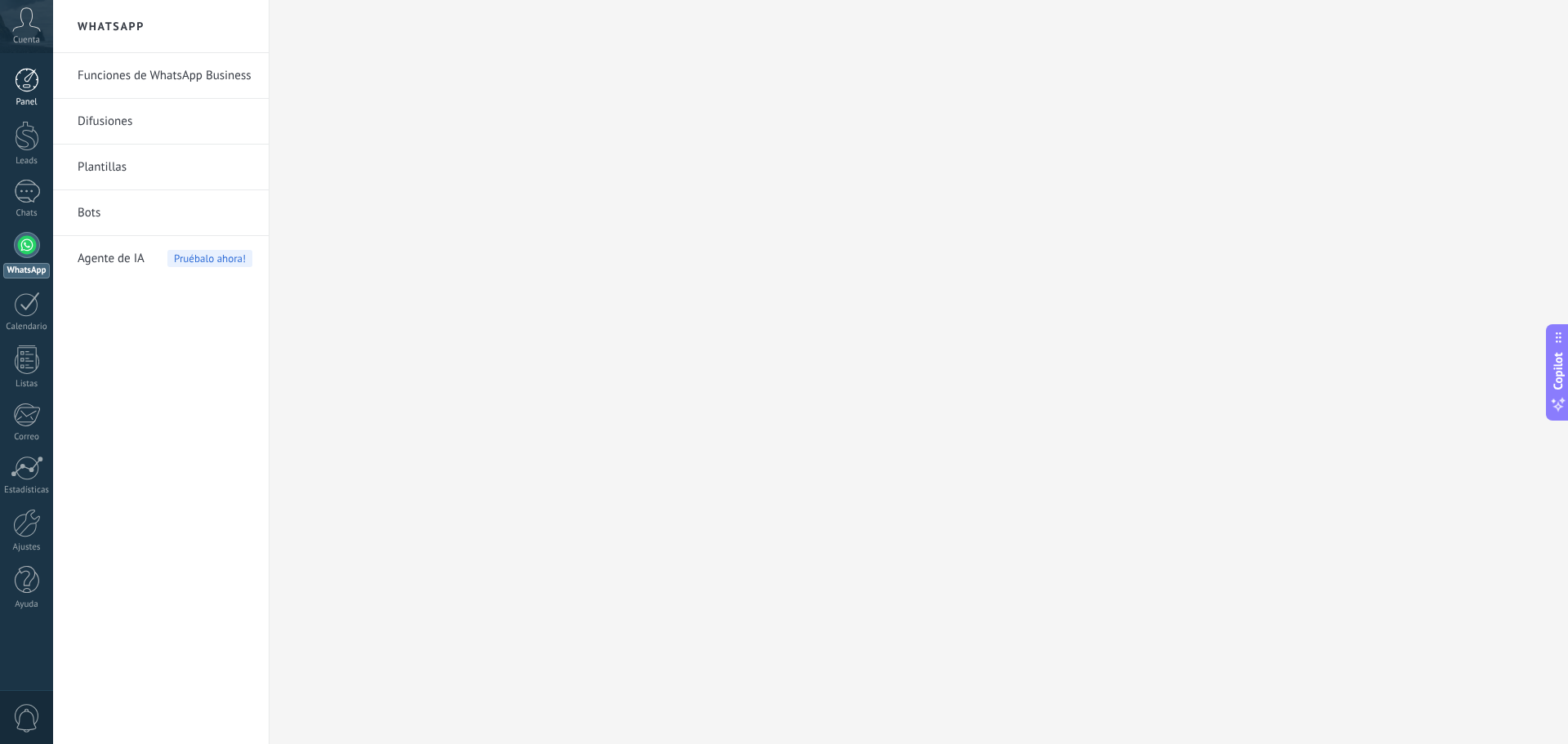
click at [15, 91] on div at bounding box center [27, 81] width 25 height 25
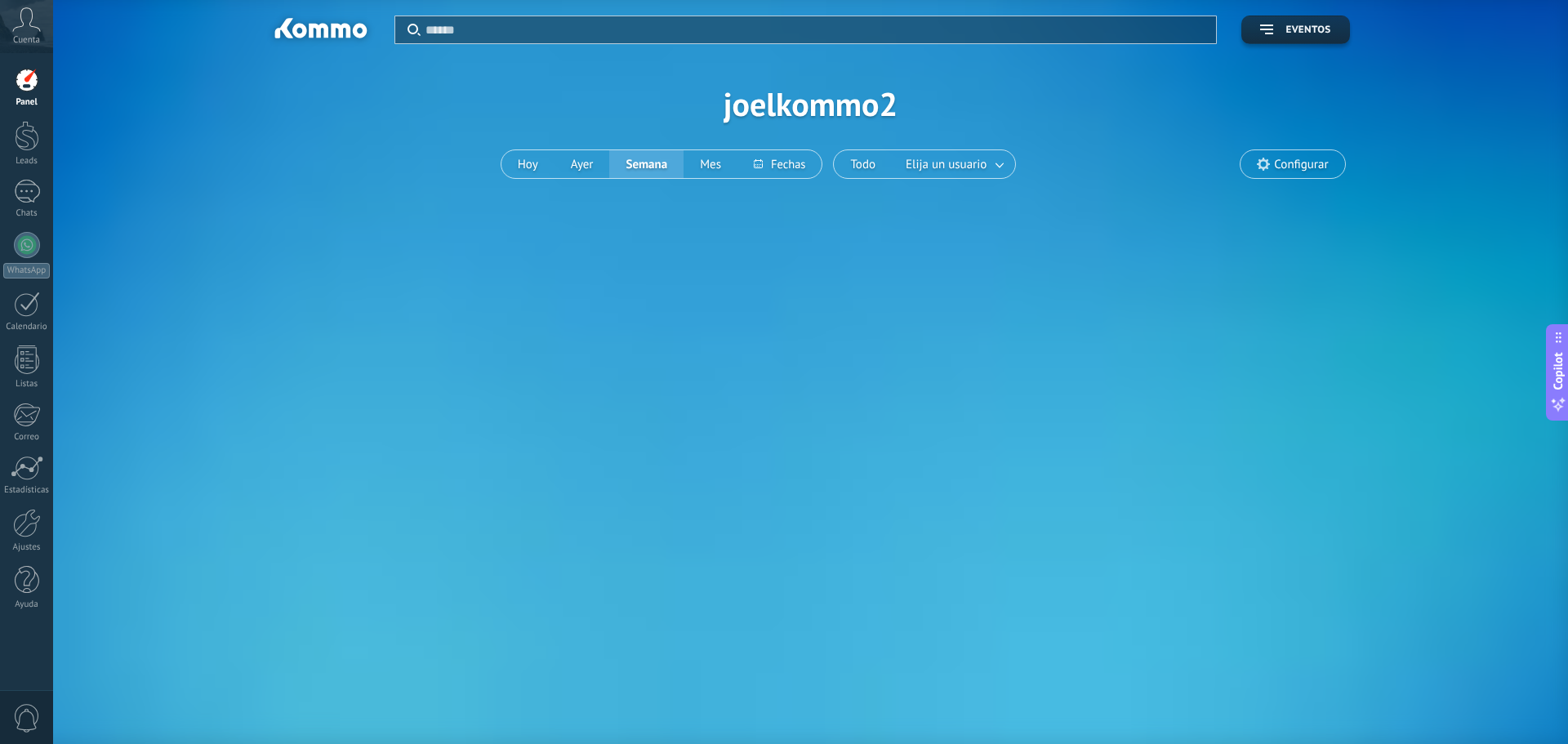
click at [27, 80] on div at bounding box center [27, 81] width 25 height 25
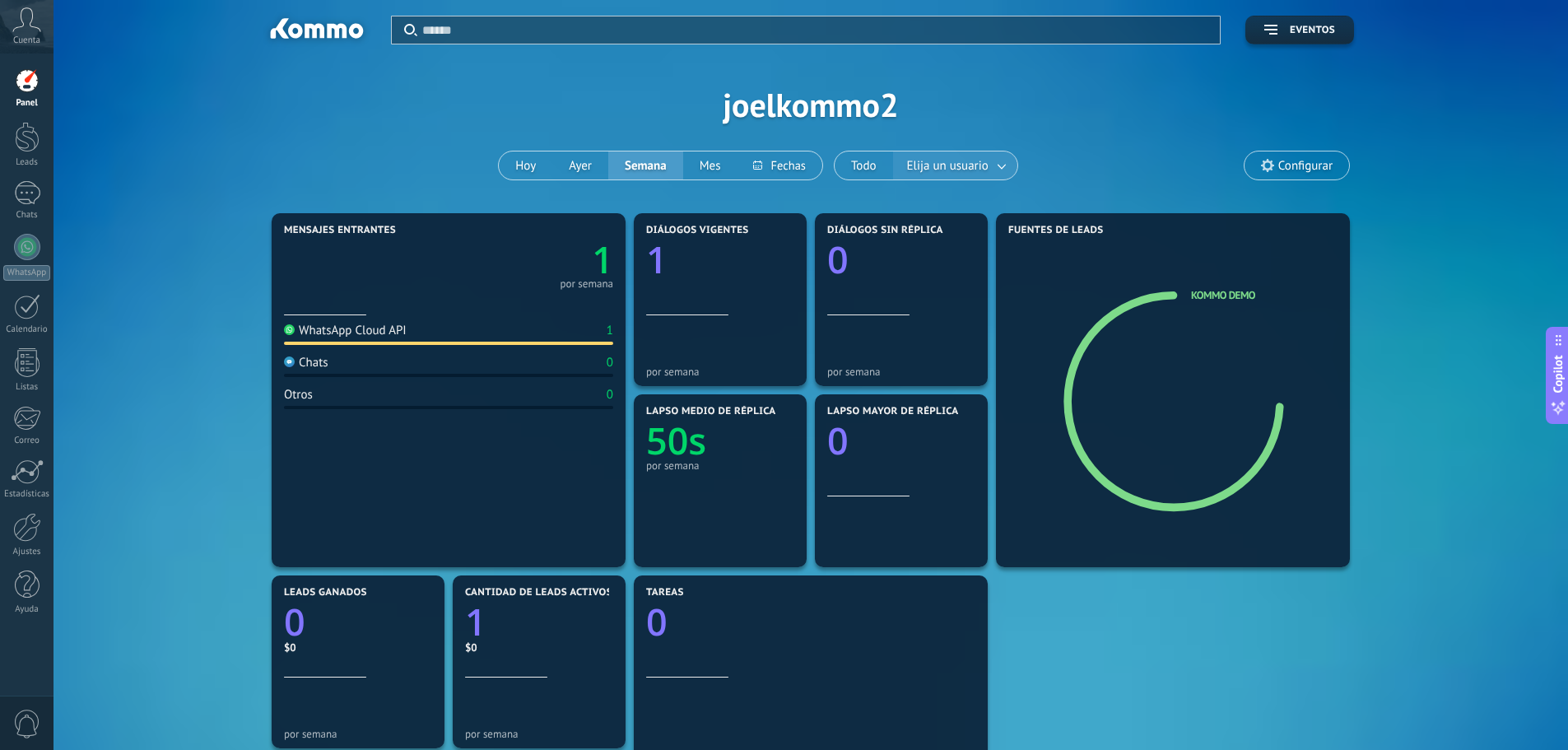
click at [975, 164] on span "Elija un usuario" at bounding box center [947, 165] width 88 height 22
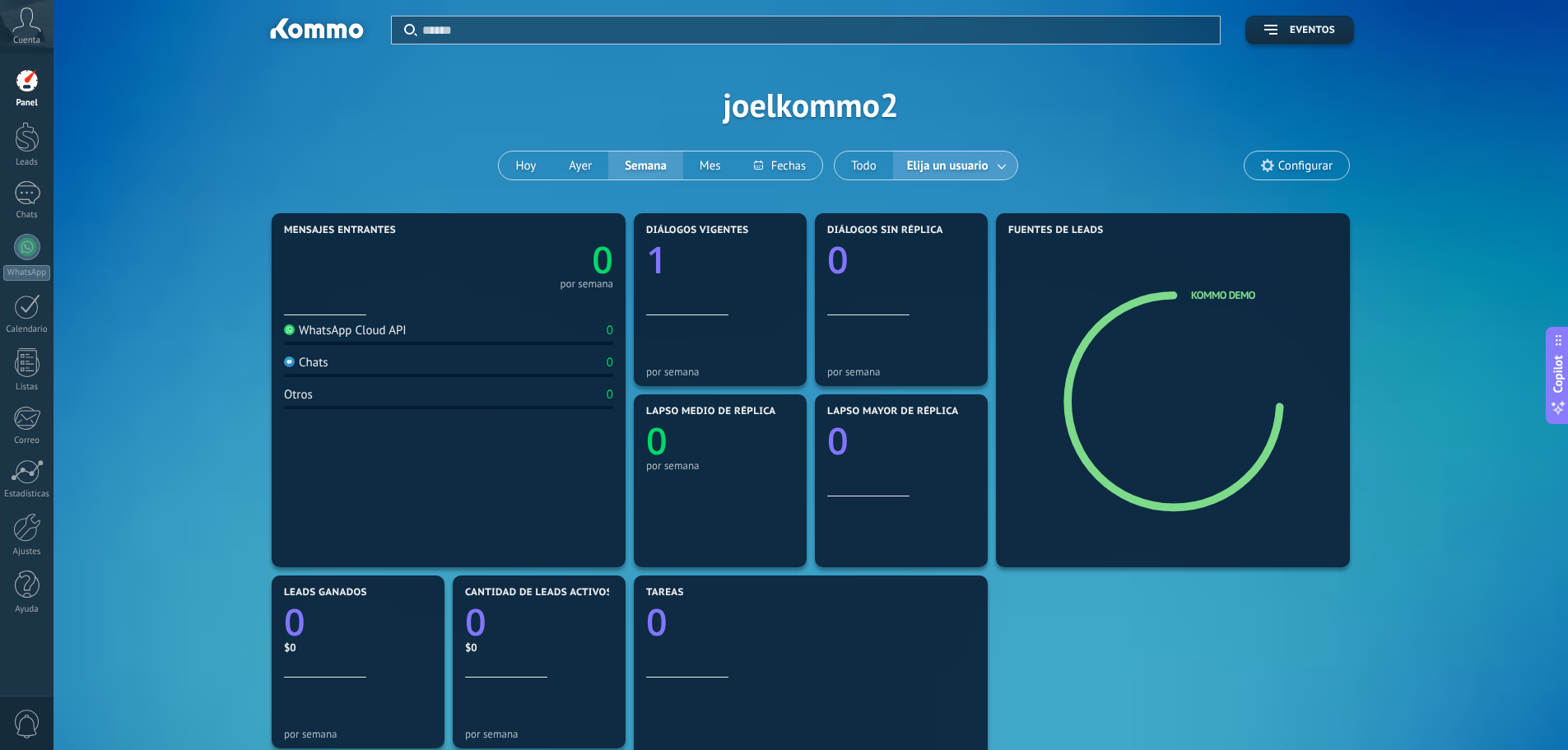
click at [985, 164] on span "Elija un usuario" at bounding box center [947, 165] width 88 height 22
click at [1007, 112] on div "Aplicar Eventos joelkommo2 Hoy Ayer Semana Mes" at bounding box center [811, 104] width 1465 height 209
